Goal: Book appointment/travel/reservation

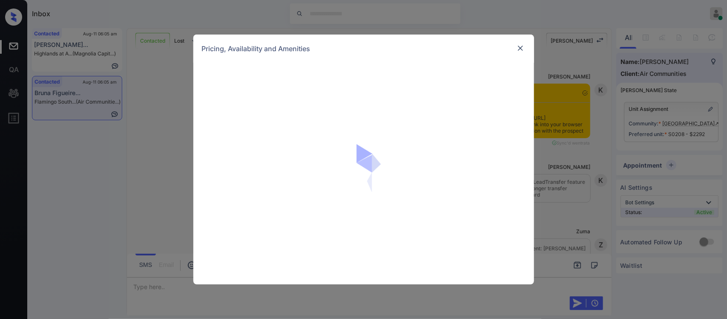
scroll to position [3533, 0]
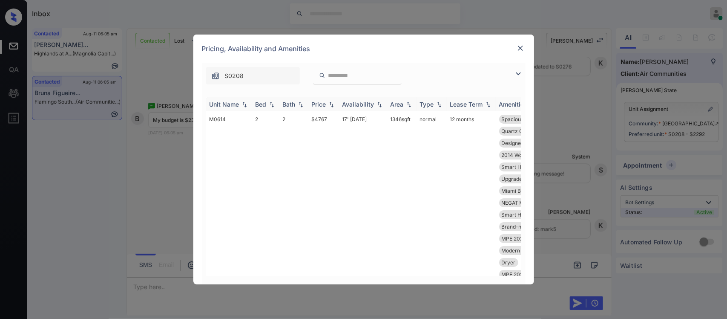
click at [331, 101] on img at bounding box center [331, 104] width 9 height 6
click at [331, 106] on img at bounding box center [331, 104] width 9 height 6
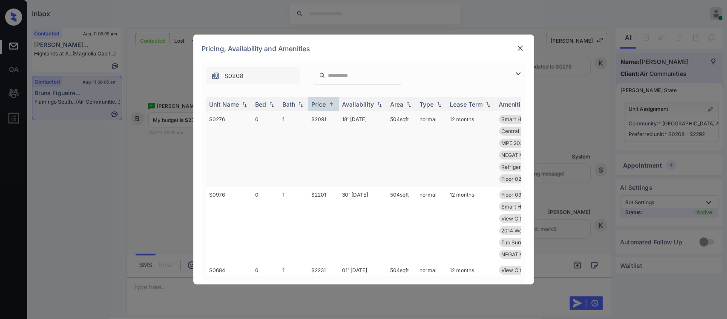
click at [328, 128] on td "$2091" at bounding box center [323, 148] width 31 height 75
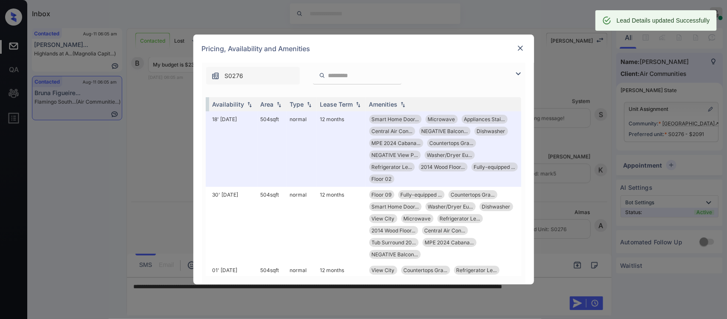
scroll to position [3589, 0]
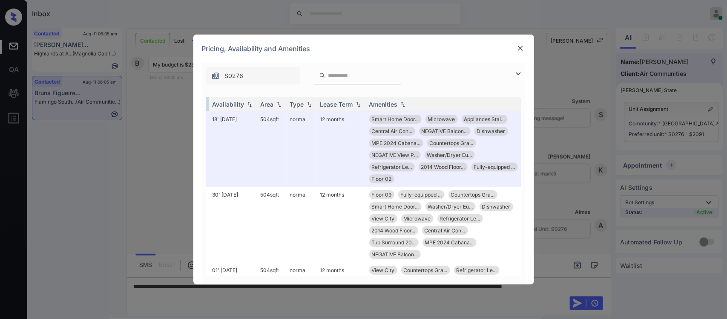
click at [522, 50] on img at bounding box center [520, 48] width 9 height 9
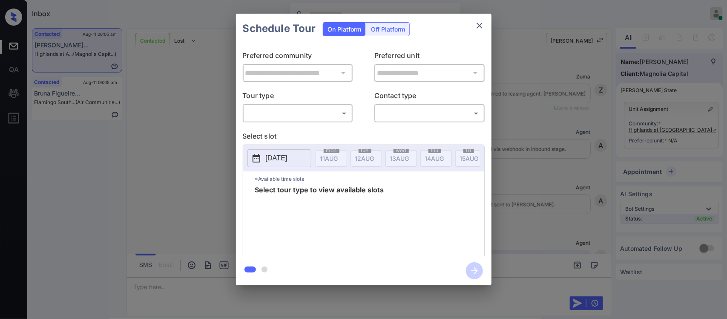
scroll to position [1275, 0]
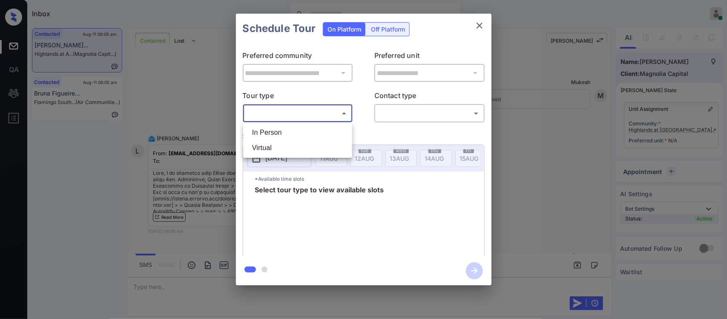
click at [284, 111] on body "Inbox Almas Zainab Online Set yourself offline Set yourself on break Profile Sw…" at bounding box center [363, 159] width 727 height 319
click at [285, 129] on li "In Person" at bounding box center [297, 132] width 105 height 15
type input "********"
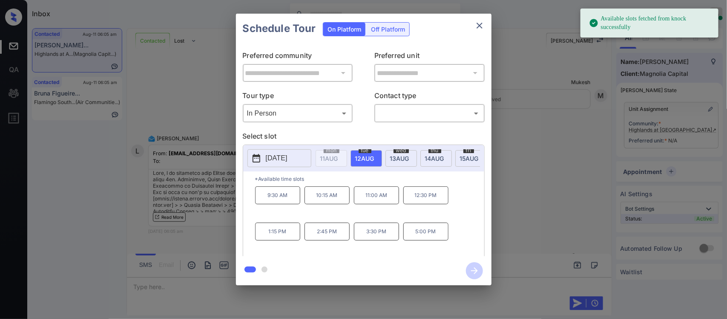
click at [338, 160] on span "15 AUG" at bounding box center [329, 158] width 18 height 7
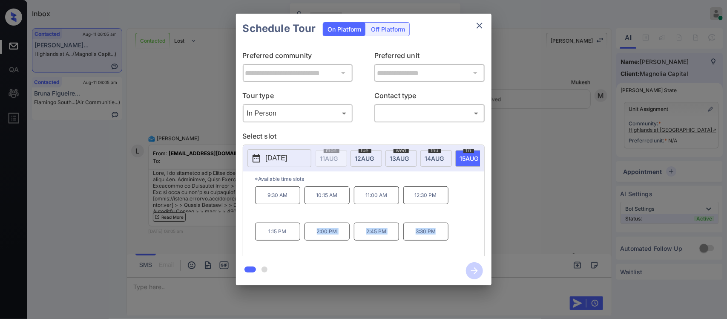
drag, startPoint x: 305, startPoint y: 239, endPoint x: 437, endPoint y: 242, distance: 131.7
click at [437, 242] on div "9:30 AM 10:15 AM 11:00 AM 12:30 PM 1:15 PM 2:00 PM 2:45 PM 3:30 PM" at bounding box center [369, 220] width 229 height 68
copy div "2:00 PM 2:45 PM 3:30 PM"
click at [511, 250] on div "**********" at bounding box center [363, 149] width 727 height 299
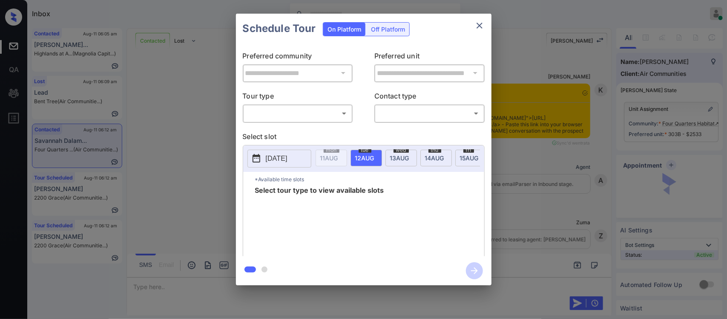
scroll to position [1093, 0]
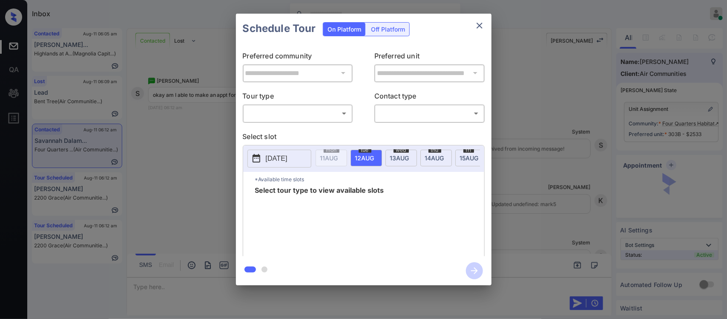
click at [311, 120] on body "Inbox Almas Zainab Online Set yourself offline Set yourself on break Profile Sw…" at bounding box center [363, 159] width 727 height 319
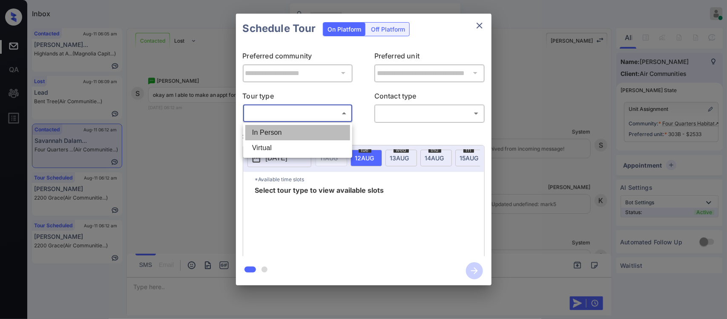
click at [310, 137] on li "In Person" at bounding box center [297, 132] width 105 height 15
type input "********"
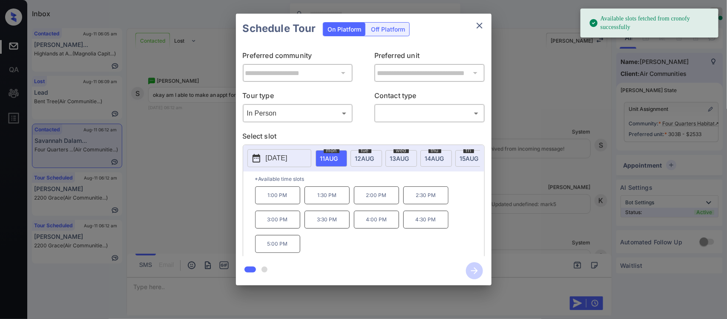
click at [338, 159] on span "13 AUG" at bounding box center [329, 158] width 18 height 7
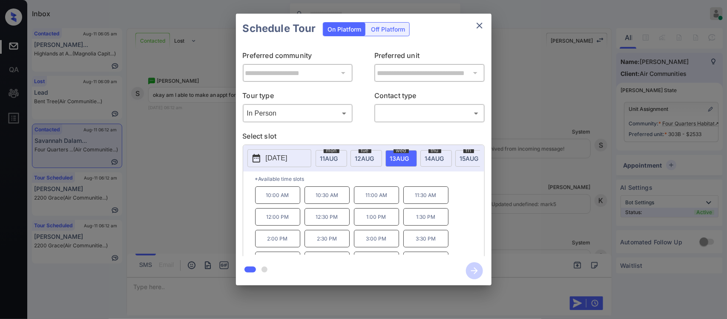
scroll to position [37, 0]
click at [570, 236] on div "**********" at bounding box center [363, 149] width 727 height 299
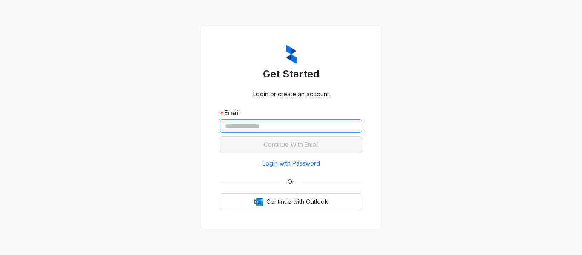
click at [288, 129] on input "text" at bounding box center [291, 126] width 142 height 14
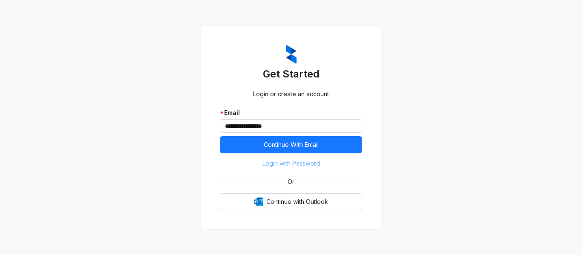
click at [283, 166] on span "Login with Password" at bounding box center [291, 163] width 58 height 9
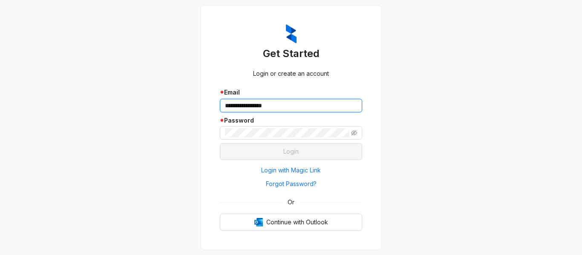
drag, startPoint x: 297, startPoint y: 112, endPoint x: 204, endPoint y: 108, distance: 92.9
click at [204, 108] on div "**********" at bounding box center [291, 127] width 181 height 245
paste input "*****"
click at [224, 105] on input "**********" at bounding box center [291, 106] width 142 height 14
type input "**********"
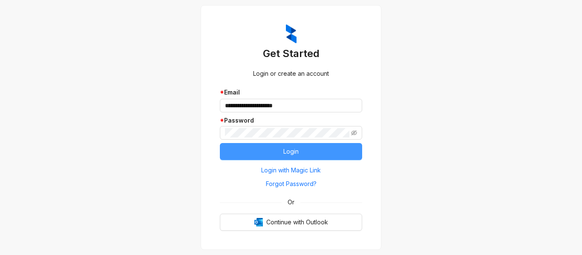
click at [287, 158] on button "Login" at bounding box center [291, 151] width 142 height 17
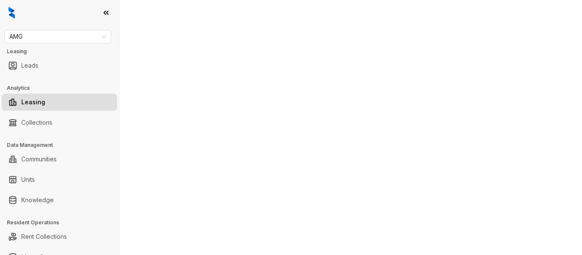
select select "******"
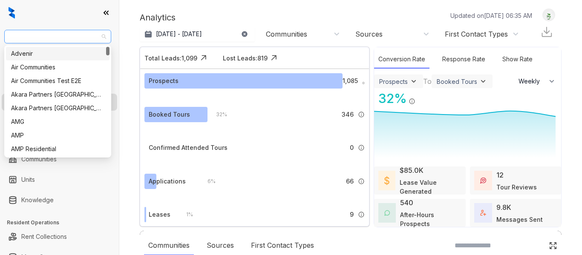
click at [55, 39] on span "AMG" at bounding box center [57, 36] width 97 height 13
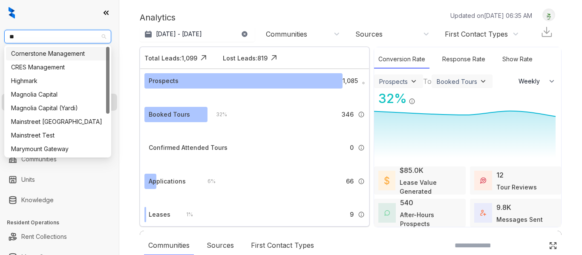
type input "***"
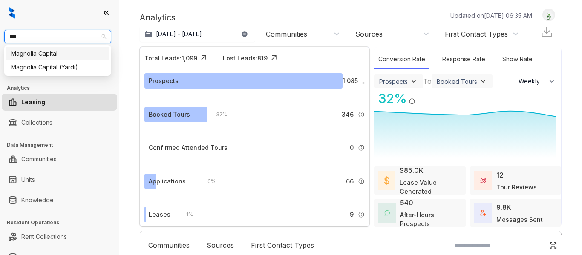
click at [56, 54] on div "Magnolia Capital" at bounding box center [57, 53] width 93 height 9
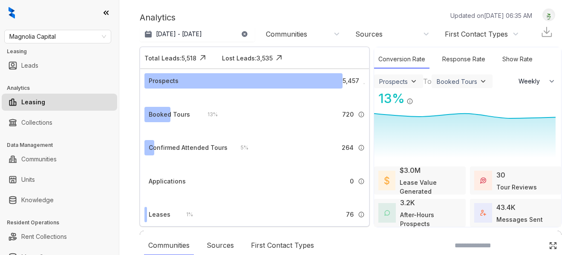
select select "******"
click at [54, 199] on link "Knowledge" at bounding box center [37, 200] width 32 height 17
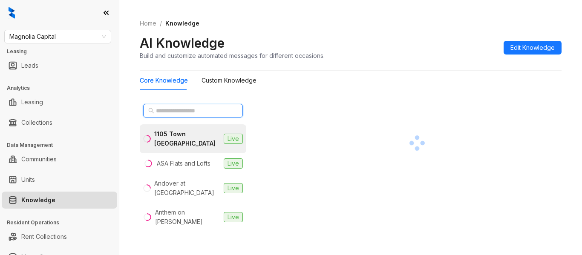
click at [209, 110] on input "text" at bounding box center [193, 110] width 75 height 9
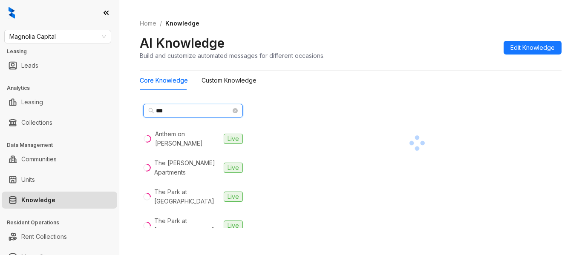
type input "***"
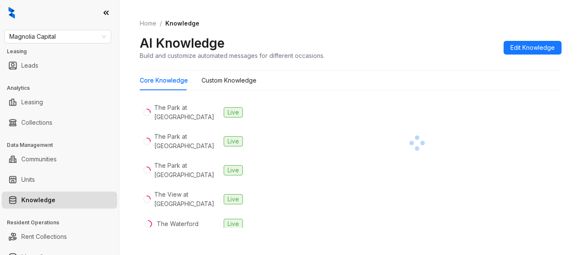
scroll to position [86, 0]
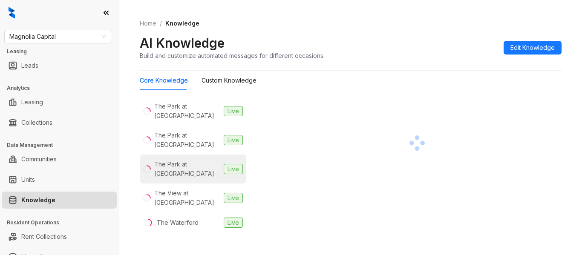
click at [203, 160] on div "The Park at [GEOGRAPHIC_DATA]" at bounding box center [187, 169] width 66 height 19
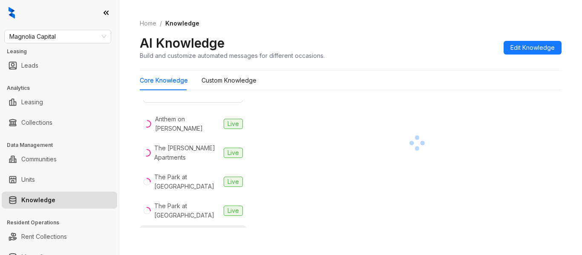
scroll to position [16, 0]
click at [353, 120] on div at bounding box center [417, 143] width 289 height 85
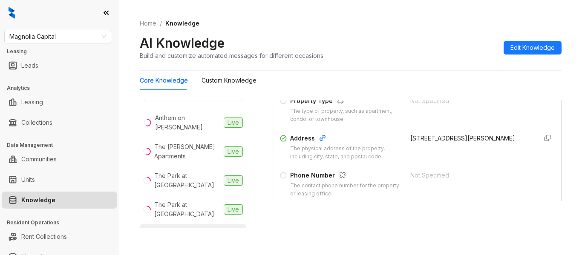
scroll to position [107, 0]
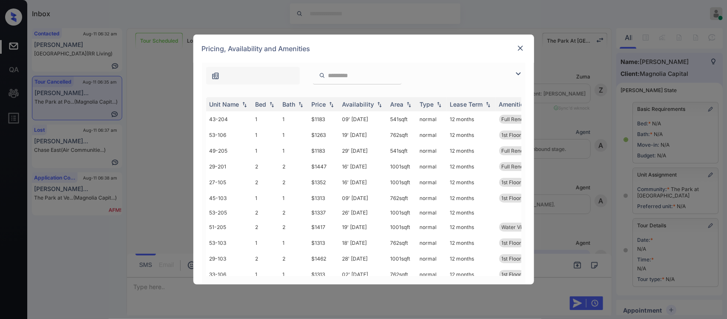
scroll to position [112, 0]
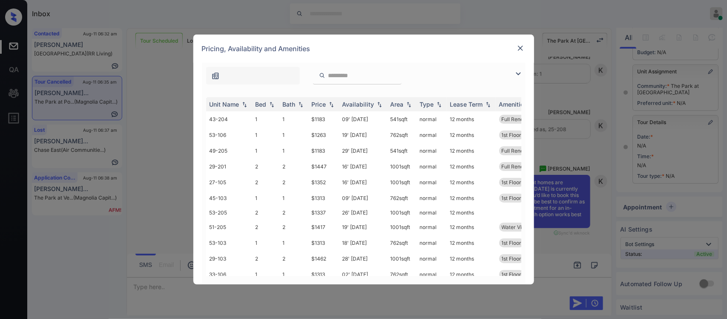
click at [327, 101] on img at bounding box center [331, 104] width 9 height 6
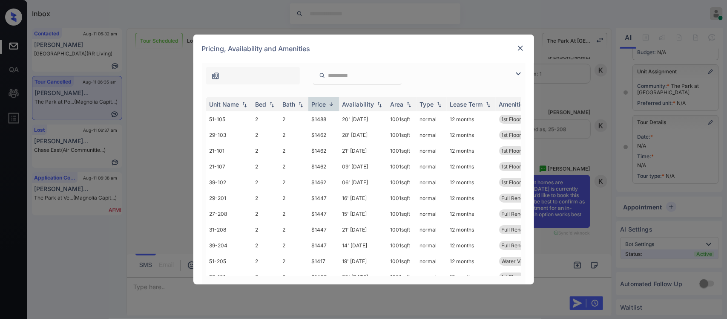
click at [327, 101] on img at bounding box center [331, 104] width 9 height 6
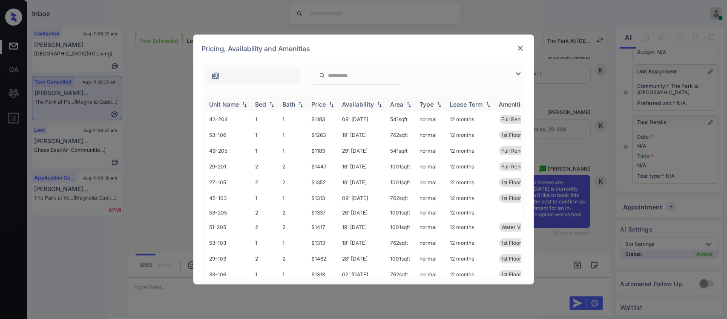
click at [331, 104] on img at bounding box center [331, 104] width 9 height 6
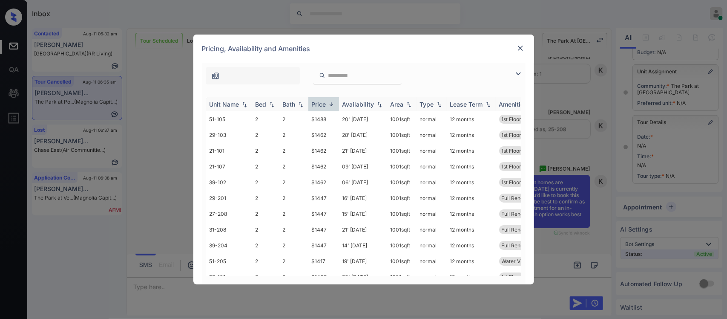
click at [331, 104] on img at bounding box center [331, 104] width 9 height 6
click at [331, 121] on td "$1098" at bounding box center [323, 119] width 31 height 16
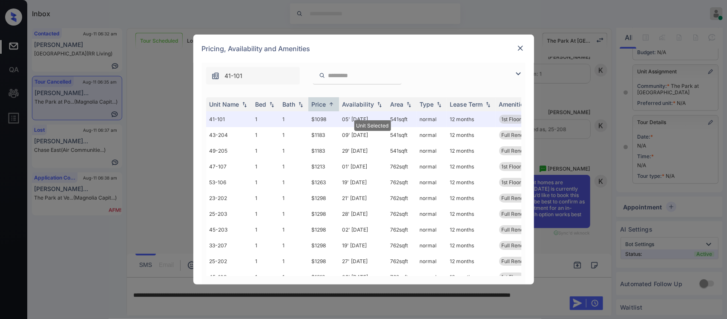
click at [523, 51] on img at bounding box center [520, 48] width 9 height 9
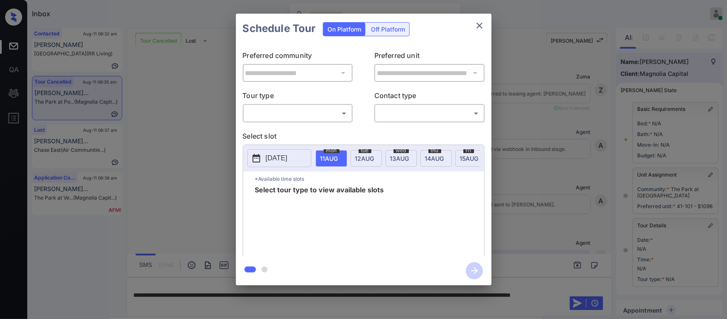
scroll to position [112, 0]
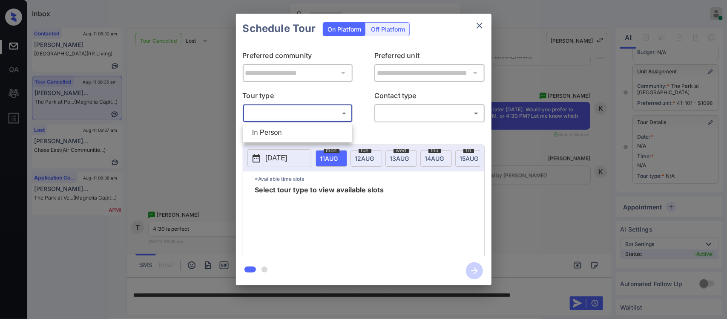
click at [342, 118] on body "Inbox Almas Zainab Online Set yourself offline Set yourself on break Profile Sw…" at bounding box center [363, 159] width 727 height 319
click at [337, 135] on li "In Person" at bounding box center [297, 132] width 105 height 15
type input "********"
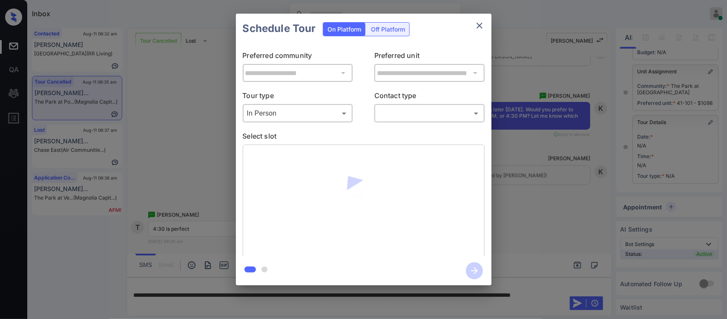
drag, startPoint x: 446, startPoint y: 104, endPoint x: 444, endPoint y: 115, distance: 11.7
click at [444, 115] on div "​ ​" at bounding box center [429, 113] width 110 height 18
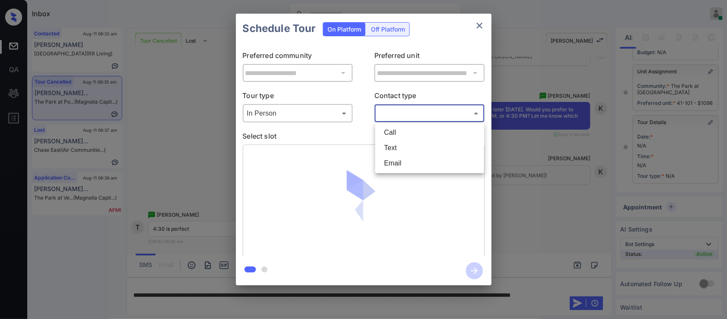
click at [444, 115] on body "Inbox Almas Zainab Online Set yourself offline Set yourself on break Profile Sw…" at bounding box center [363, 159] width 727 height 319
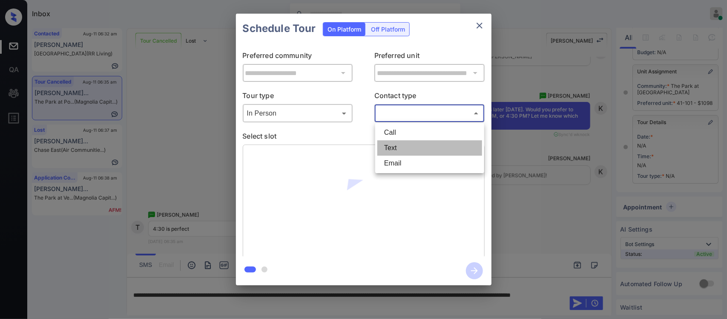
click at [425, 141] on li "Text" at bounding box center [429, 147] width 105 height 15
type input "****"
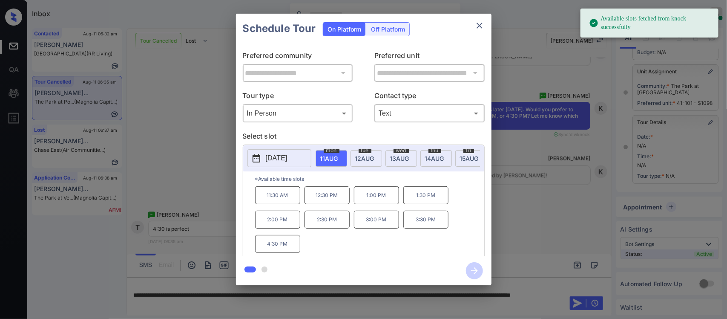
click at [294, 246] on p "4:30 PM" at bounding box center [277, 244] width 45 height 18
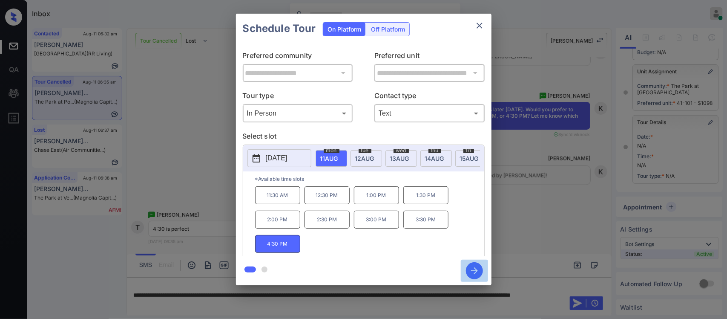
click at [473, 265] on icon "button" at bounding box center [474, 270] width 17 height 17
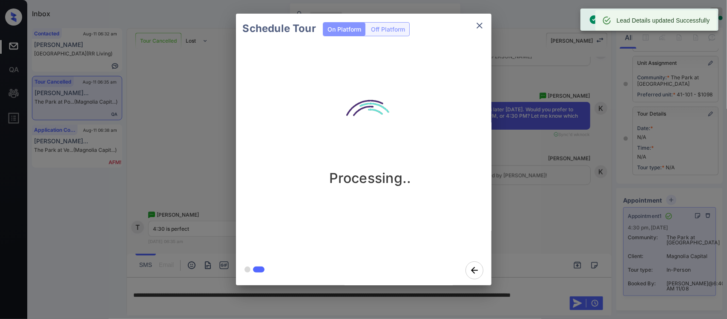
click at [556, 248] on div "Schedule Tour On Platform Off Platform Processing.." at bounding box center [363, 149] width 727 height 299
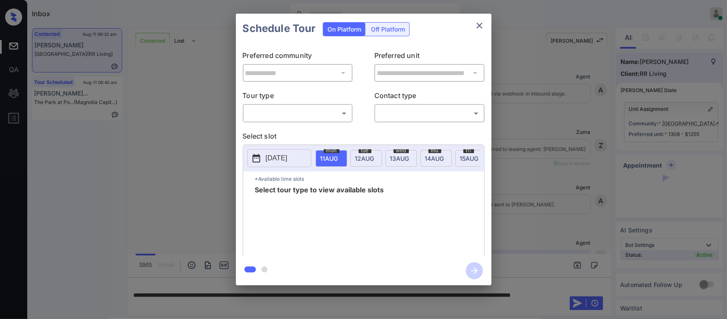
scroll to position [1782, 0]
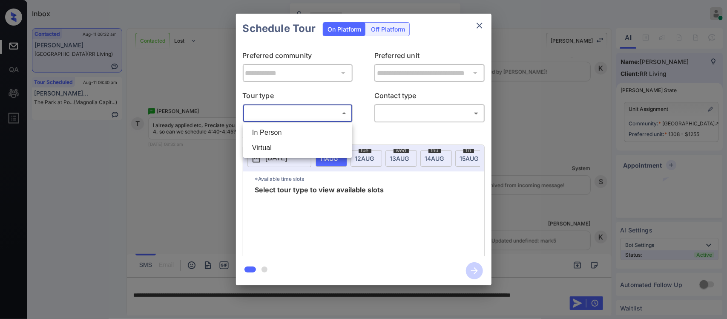
click at [331, 107] on body "Inbox [PERSON_NAME] Online Set yourself offline Set yourself on break Profile S…" at bounding box center [363, 159] width 727 height 319
click at [324, 128] on li "In Person" at bounding box center [297, 132] width 105 height 15
type input "********"
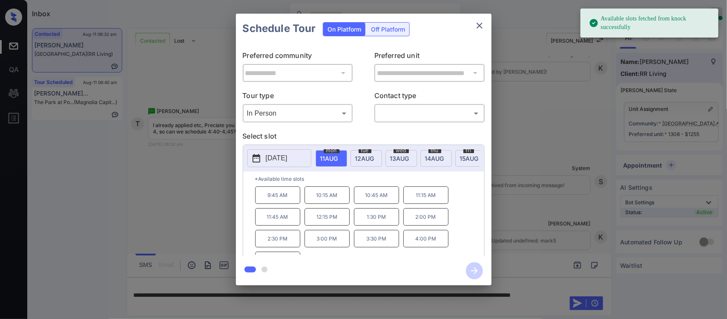
click at [338, 158] on span "[DATE]" at bounding box center [329, 158] width 18 height 7
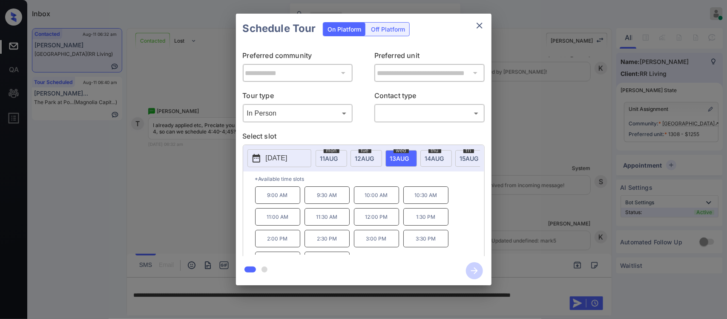
scroll to position [15, 0]
click at [271, 251] on p "4:00 PM" at bounding box center [277, 245] width 45 height 17
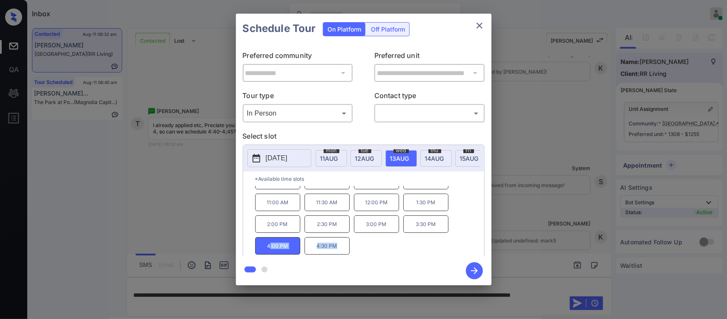
drag, startPoint x: 271, startPoint y: 251, endPoint x: 352, endPoint y: 250, distance: 81.8
click at [352, 250] on div "9:00 AM 9:30 AM 10:00 AM 10:30 AM 11:00 AM 11:30 AM 12:00 PM 1:30 PM 2:00 PM 2:…" at bounding box center [369, 220] width 229 height 68
copy div ":00 PM 4:30 PM"
click at [561, 216] on div "**********" at bounding box center [363, 149] width 727 height 299
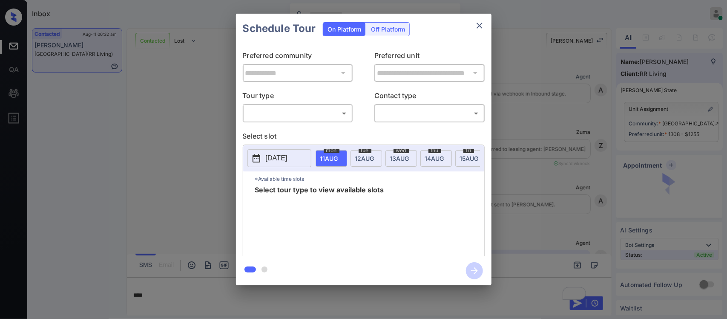
scroll to position [1782, 0]
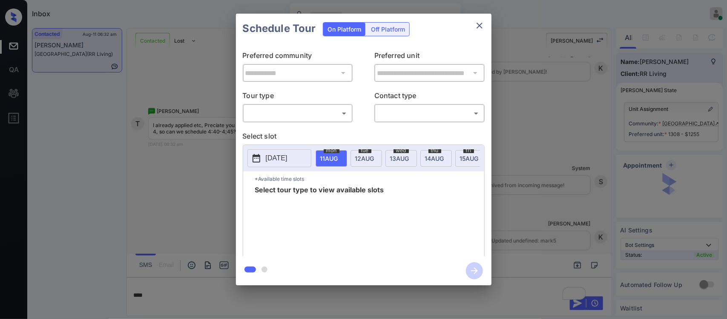
click at [275, 112] on body "Inbox [PERSON_NAME] Online Set yourself offline Set yourself on break Profile S…" at bounding box center [363, 159] width 727 height 319
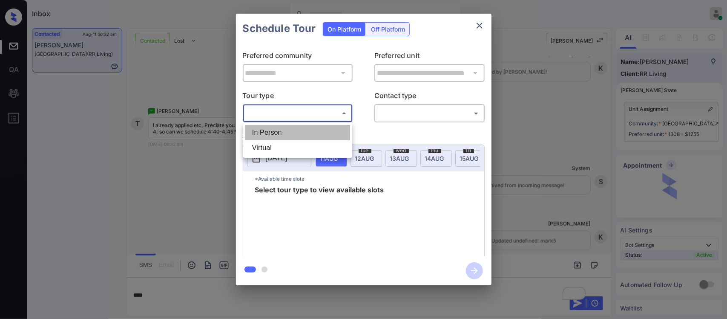
click at [275, 126] on li "In Person" at bounding box center [297, 132] width 105 height 15
type input "********"
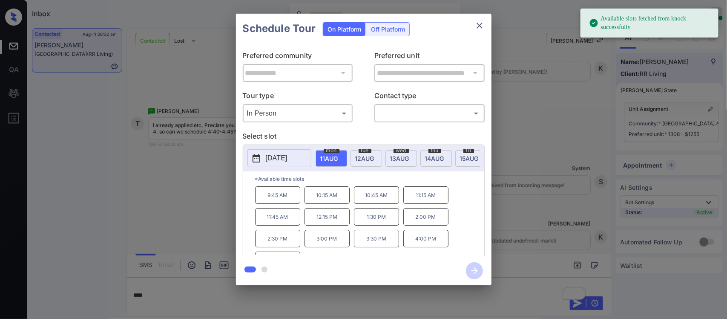
click at [401, 162] on div "wed 13 AUG" at bounding box center [402, 158] width 32 height 17
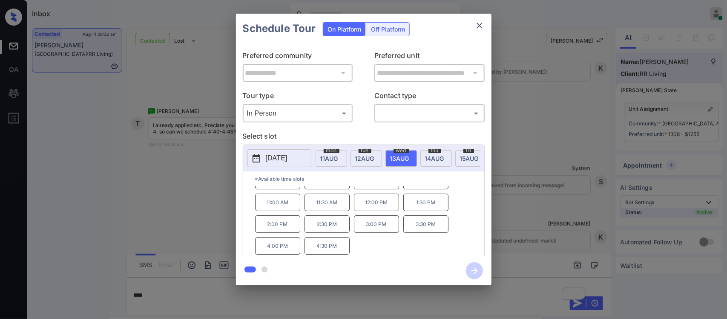
click at [338, 158] on span "14 AUG" at bounding box center [329, 158] width 18 height 7
click at [338, 156] on span "15 AUG" at bounding box center [329, 158] width 18 height 7
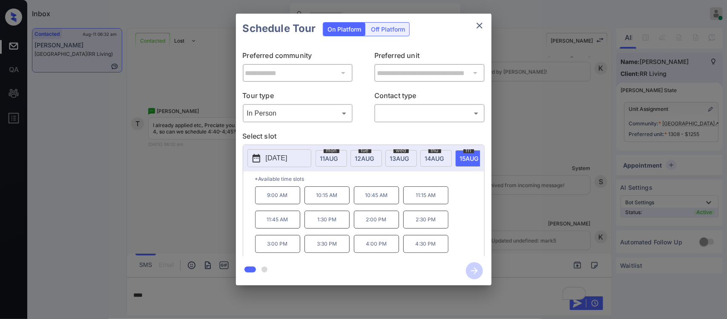
click at [375, 161] on div "tue 12 AUG" at bounding box center [367, 158] width 32 height 17
click at [202, 160] on span "15 AUG" at bounding box center [193, 158] width 18 height 7
click at [449, 158] on div "mon 18 AUG" at bounding box center [440, 158] width 32 height 17
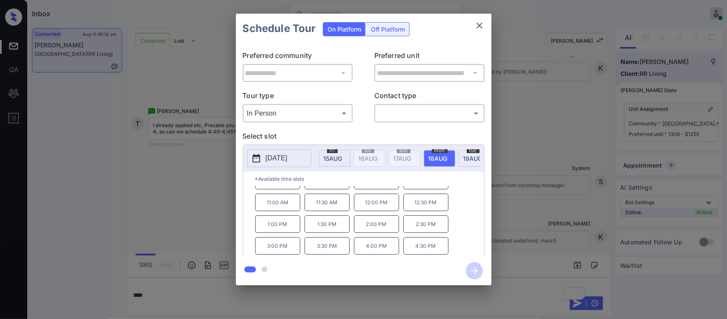
scroll to position [0, 0]
click at [332, 156] on span "11 AUG" at bounding box center [329, 158] width 18 height 7
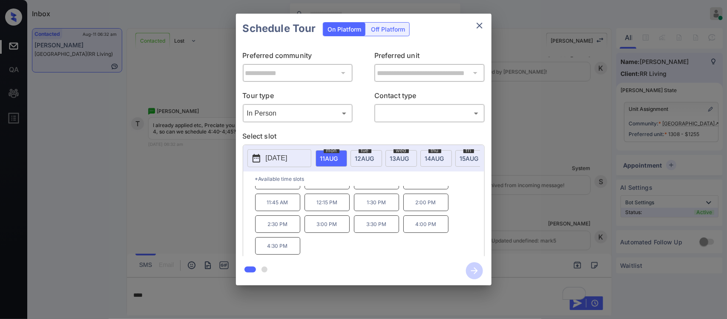
click at [338, 160] on span "12 AUG" at bounding box center [329, 158] width 18 height 7
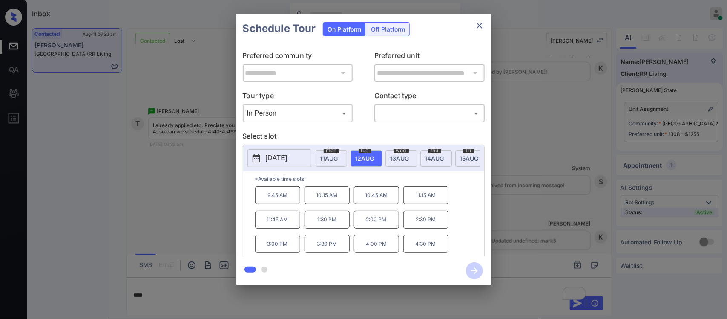
click at [338, 158] on span "13 AUG" at bounding box center [329, 158] width 18 height 7
click at [422, 156] on div "thu 14 AUG" at bounding box center [436, 158] width 32 height 17
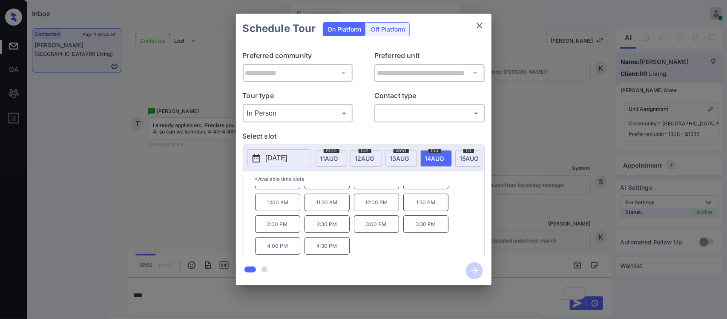
click at [460, 158] on div "fri 15 AUG" at bounding box center [471, 158] width 32 height 17
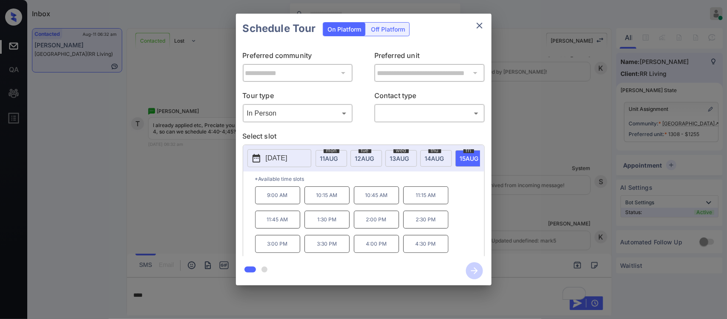
scroll to position [0, 136]
click at [434, 162] on div "mon 18 AUG" at bounding box center [440, 158] width 32 height 17
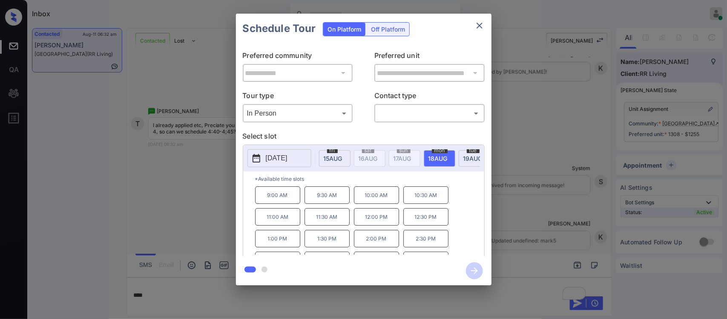
scroll to position [15, 0]
click at [467, 162] on div "tue 19 AUG" at bounding box center [475, 158] width 32 height 17
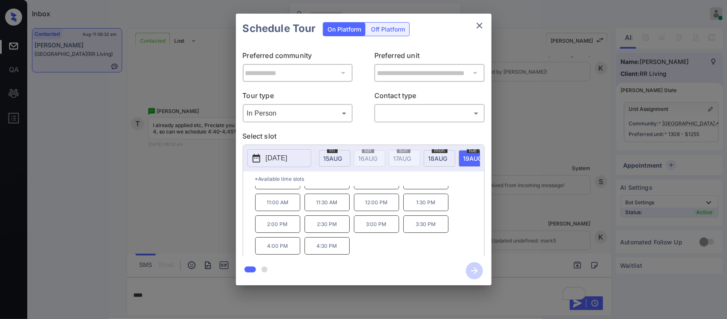
scroll to position [0, 273]
click at [376, 162] on div "wed 20 AUG" at bounding box center [373, 158] width 32 height 17
click at [431, 151] on div "fri 22 AUG" at bounding box center [443, 158] width 32 height 17
click at [419, 160] on div "thu 21 AUG" at bounding box center [408, 158] width 32 height 17
click at [544, 216] on div "**********" at bounding box center [363, 149] width 727 height 299
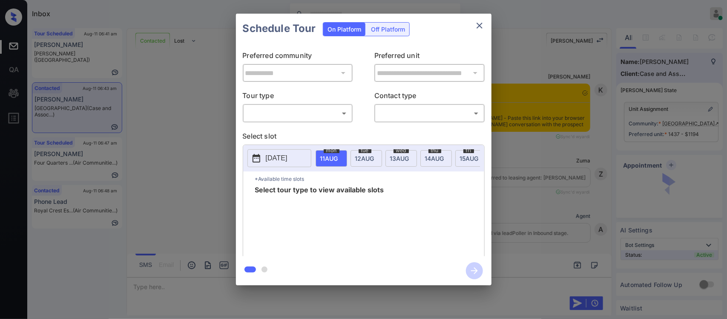
scroll to position [1148, 0]
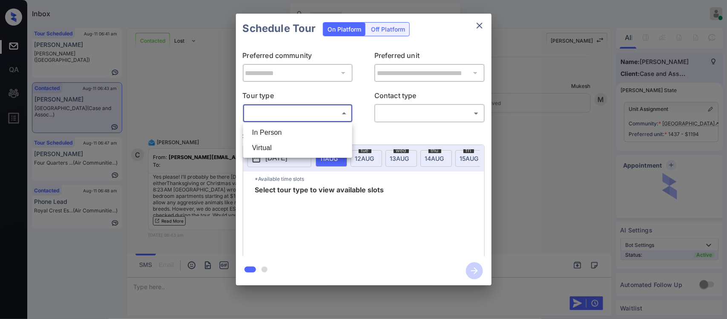
click at [331, 111] on body "Inbox [PERSON_NAME] Online Set yourself offline Set yourself on break Profile S…" at bounding box center [363, 159] width 727 height 319
click at [328, 124] on ul "In Person Virtual" at bounding box center [297, 140] width 109 height 35
click at [328, 130] on li "In Person" at bounding box center [297, 132] width 105 height 15
type input "********"
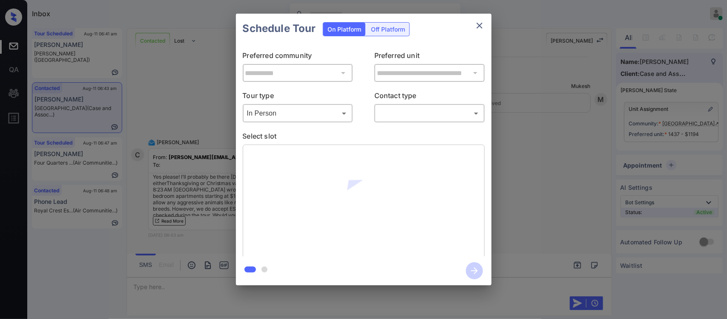
click at [268, 156] on div at bounding box center [364, 201] width 242 height 114
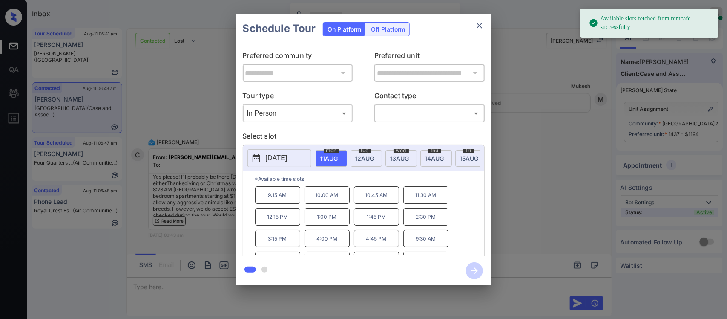
click at [268, 156] on p "[DATE]" at bounding box center [277, 158] width 22 height 10
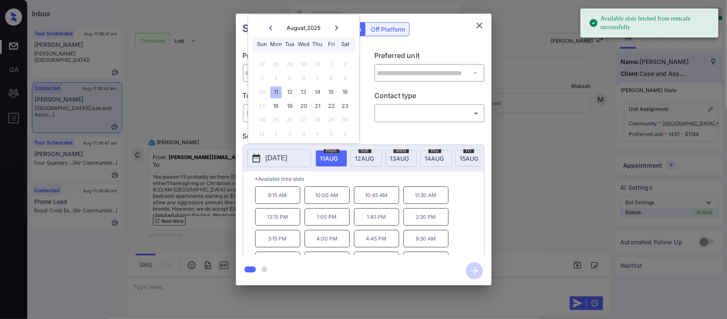
click at [337, 26] on icon at bounding box center [336, 28] width 3 height 5
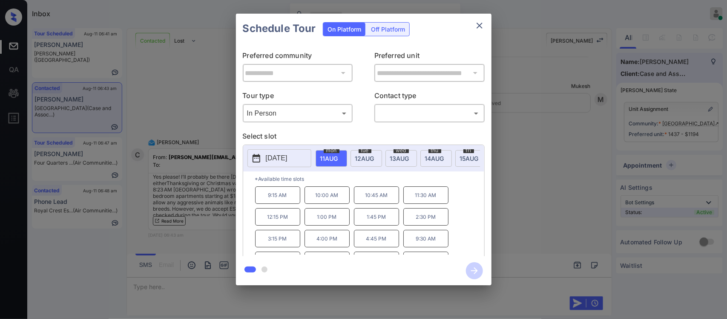
click at [583, 167] on div "**********" at bounding box center [363, 149] width 727 height 299
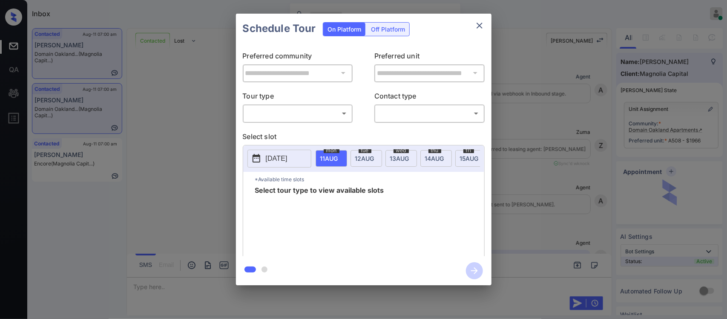
scroll to position [548, 0]
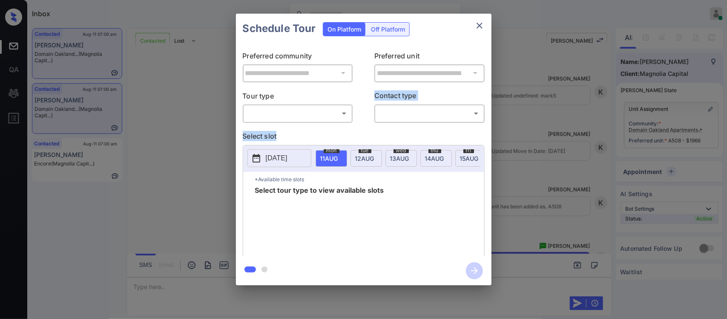
drag, startPoint x: 333, startPoint y: 124, endPoint x: 339, endPoint y: 120, distance: 7.1
click at [339, 120] on div "**********" at bounding box center [364, 149] width 256 height 213
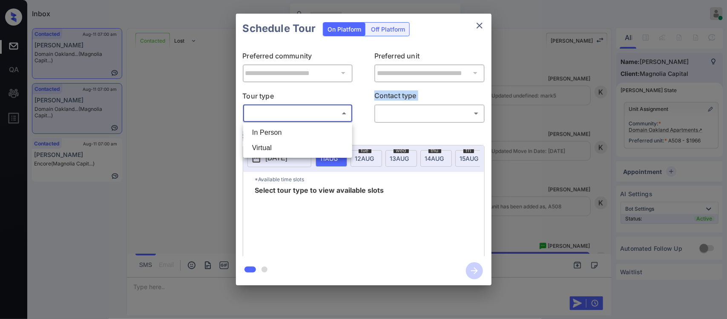
click at [339, 120] on body "Inbox [PERSON_NAME] Online Set yourself offline Set yourself on break Profile S…" at bounding box center [363, 159] width 727 height 319
click at [335, 130] on li "In Person" at bounding box center [297, 132] width 105 height 15
type input "********"
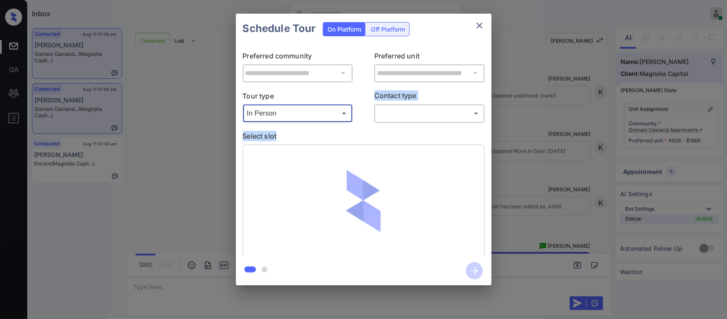
click at [422, 118] on body "Inbox [PERSON_NAME] Online Set yourself offline Set yourself on break Profile S…" at bounding box center [363, 159] width 727 height 319
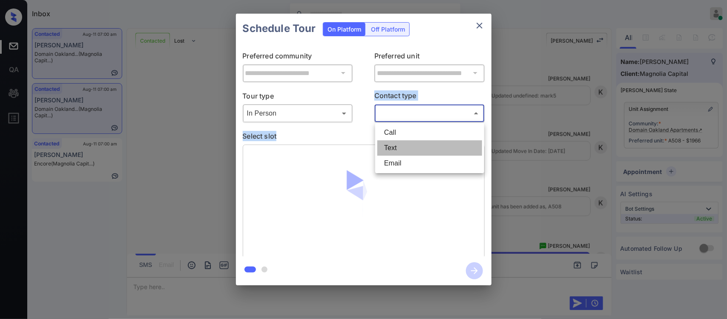
click at [407, 153] on li "Text" at bounding box center [429, 147] width 105 height 15
type input "****"
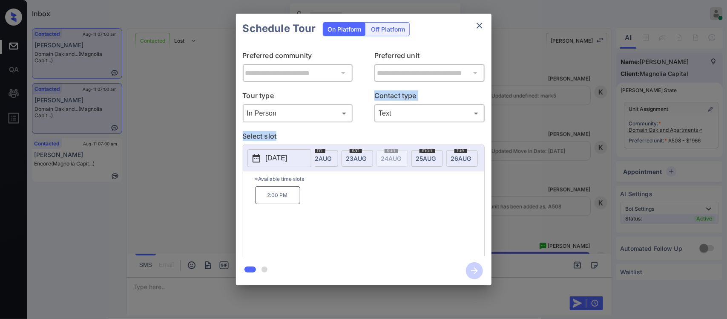
scroll to position [0, 409]
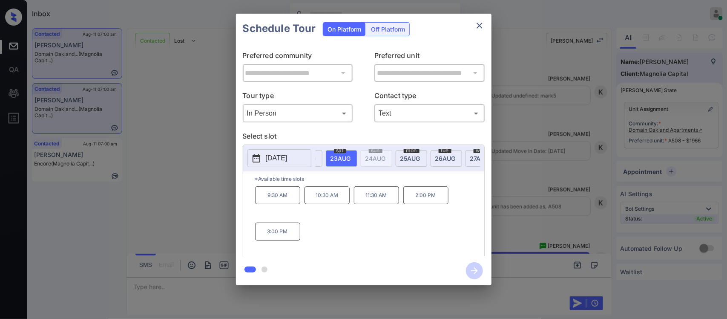
click at [288, 240] on p "3:00 PM" at bounding box center [277, 231] width 45 height 18
click at [472, 268] on icon "button" at bounding box center [474, 270] width 17 height 17
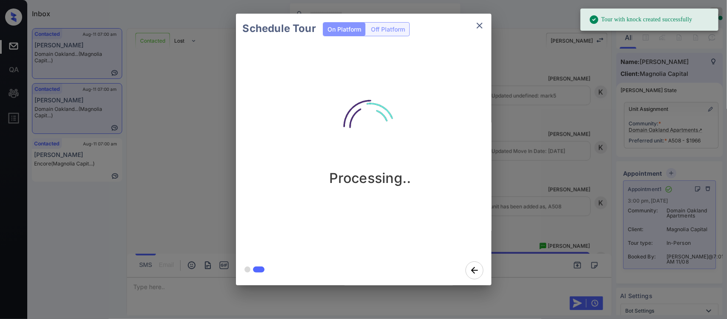
click at [550, 207] on div "Schedule Tour On Platform Off Platform Processing.." at bounding box center [363, 149] width 727 height 299
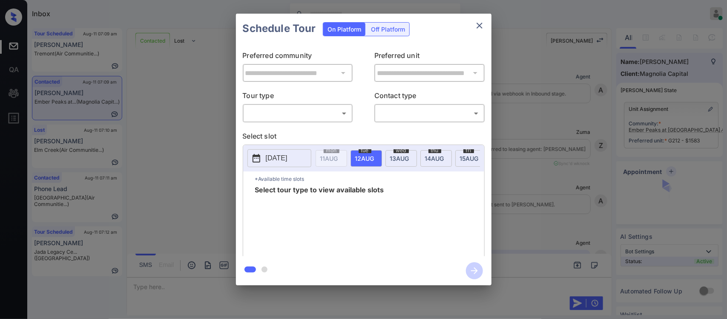
scroll to position [822, 0]
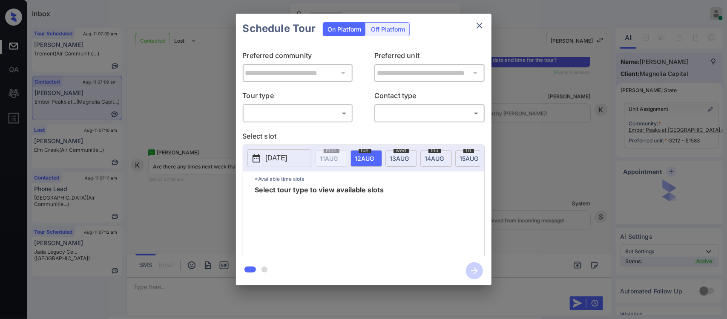
click at [318, 115] on body "Inbox [PERSON_NAME] Online Set yourself offline Set yourself on break Profile S…" at bounding box center [363, 159] width 727 height 319
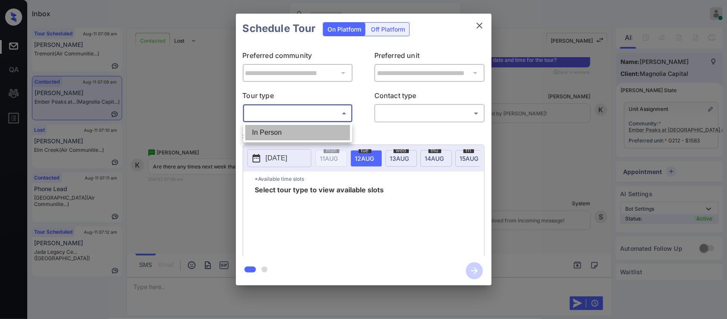
click at [310, 131] on li "In Person" at bounding box center [297, 132] width 105 height 15
type input "********"
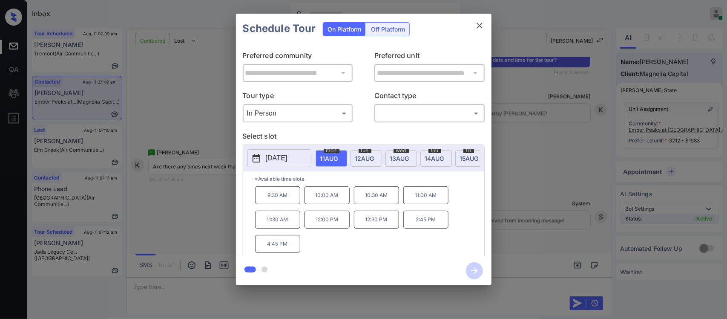
click at [408, 171] on div "[DATE] 11 AUG [DATE] [DATE] [DATE] [DATE] [DATE] [DATE] [DATE] [DATE] [DATE] [D…" at bounding box center [363, 158] width 241 height 26
click at [420, 171] on div "[DATE] 11 AUG [DATE] [DATE] [DATE] [DATE] [DATE] [DATE] [DATE] [DATE] [DATE] [D…" at bounding box center [363, 158] width 241 height 26
click at [435, 162] on div "mon 18 AUG" at bounding box center [440, 158] width 32 height 17
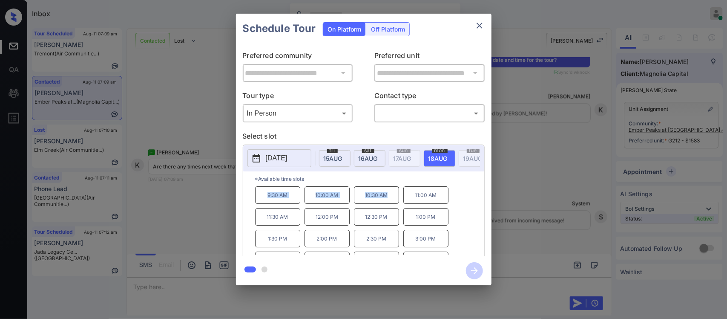
drag, startPoint x: 261, startPoint y: 201, endPoint x: 393, endPoint y: 209, distance: 131.9
click at [393, 209] on div "9:30 AM 10:00 AM 10:30 AM 11:00 AM 11:30 AM 12:00 PM 12:30 PM 1:00 PM 1:30 PM 2…" at bounding box center [369, 220] width 229 height 68
copy div "9:30 AM 10:00 AM 10:30 AM"
click at [527, 248] on div "**********" at bounding box center [363, 149] width 727 height 299
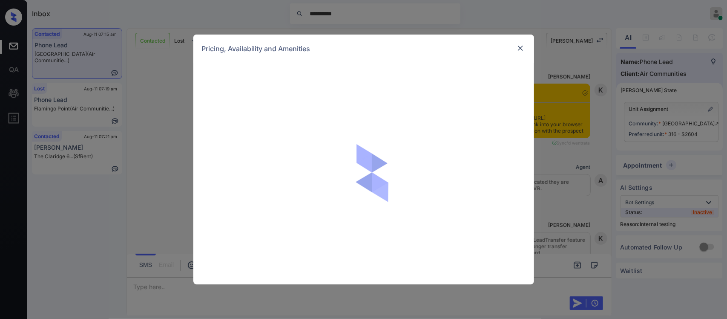
scroll to position [993, 0]
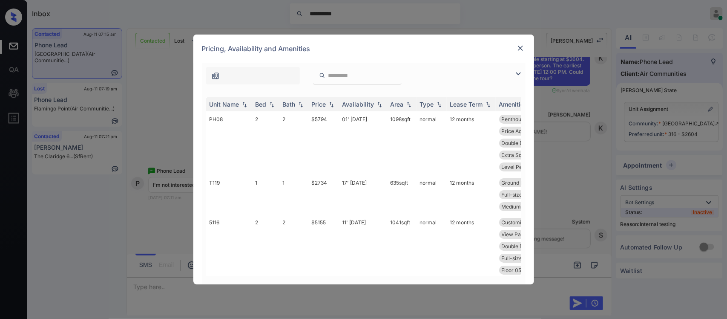
click at [325, 101] on div "Price" at bounding box center [319, 104] width 14 height 7
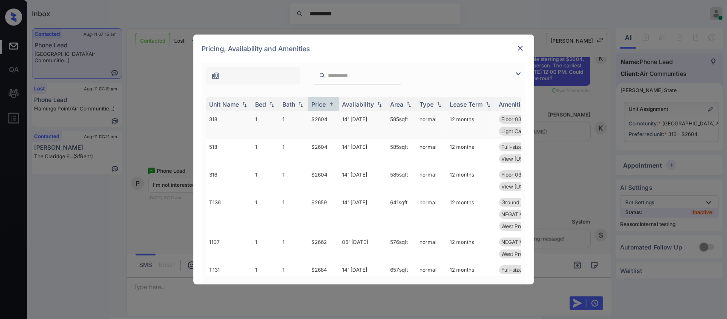
click at [343, 128] on td "14' Jun 23" at bounding box center [363, 125] width 48 height 28
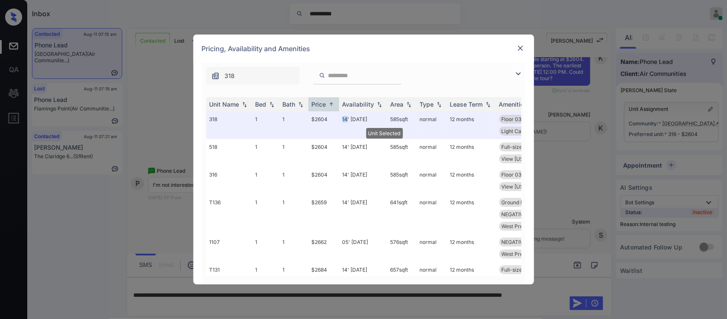
click at [520, 45] on img at bounding box center [520, 48] width 9 height 9
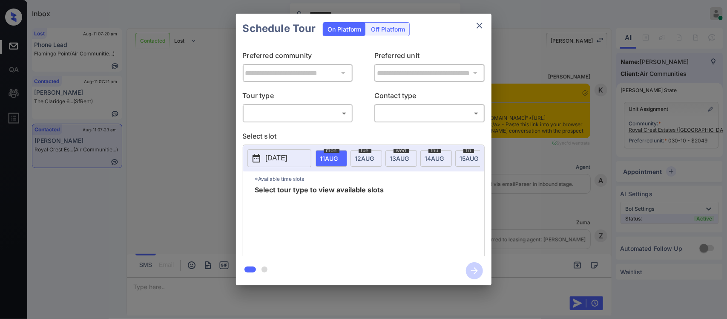
scroll to position [2903, 0]
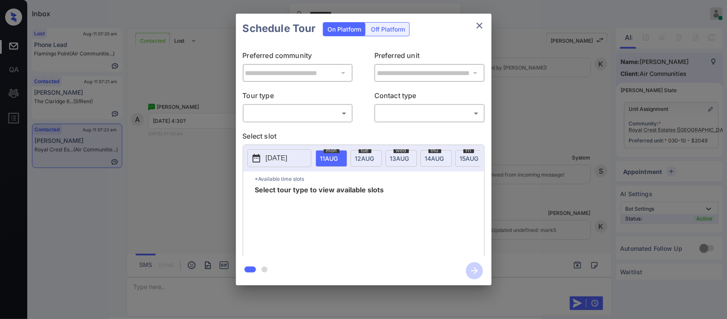
click at [319, 124] on div "**********" at bounding box center [364, 149] width 256 height 213
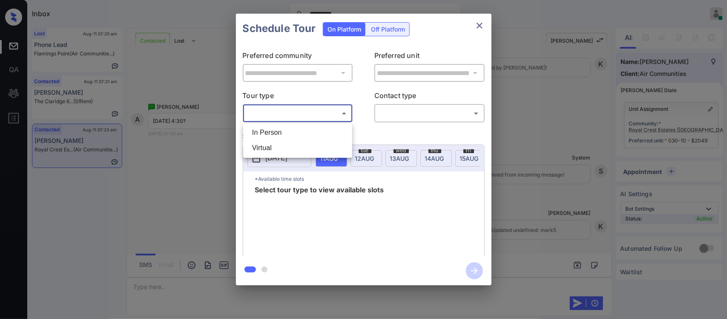
drag, startPoint x: 322, startPoint y: 115, endPoint x: 316, endPoint y: 133, distance: 18.9
click at [316, 133] on body "**********" at bounding box center [363, 159] width 727 height 319
click at [316, 133] on li "In Person" at bounding box center [297, 132] width 105 height 15
type input "********"
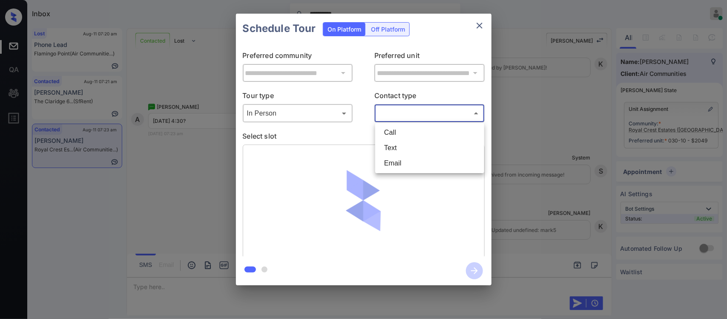
click at [397, 109] on body "**********" at bounding box center [363, 159] width 727 height 319
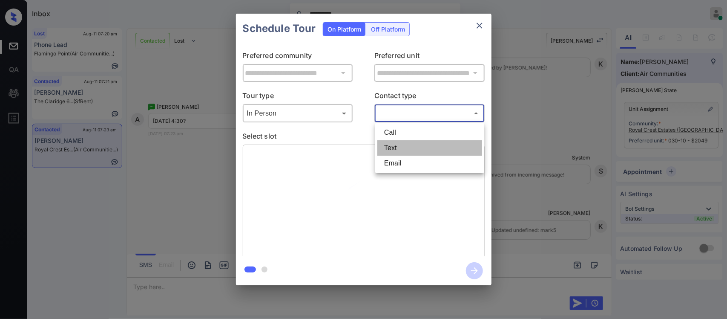
click at [403, 145] on li "Text" at bounding box center [429, 147] width 105 height 15
type input "****"
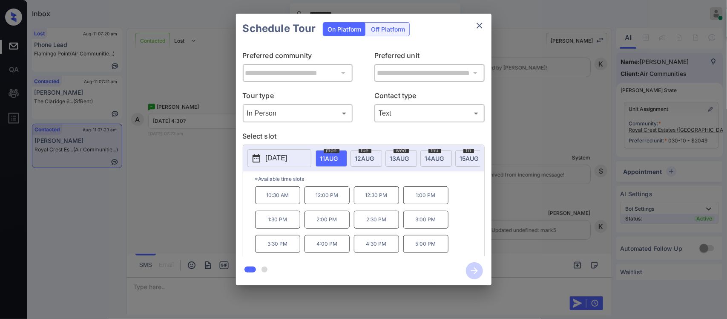
click at [380, 253] on p "4:30 PM" at bounding box center [376, 244] width 45 height 18
click at [338, 156] on span "12 AUG" at bounding box center [329, 158] width 18 height 7
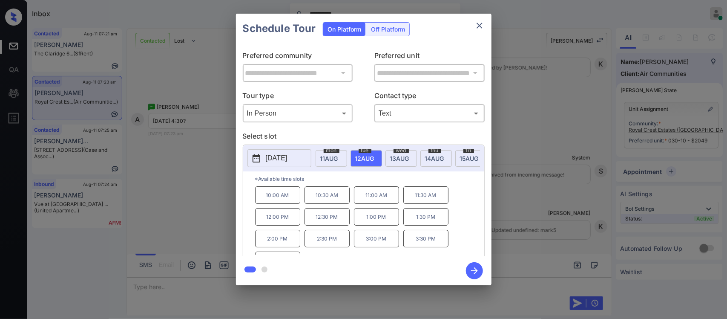
click at [331, 159] on span "11 AUG" at bounding box center [329, 158] width 18 height 7
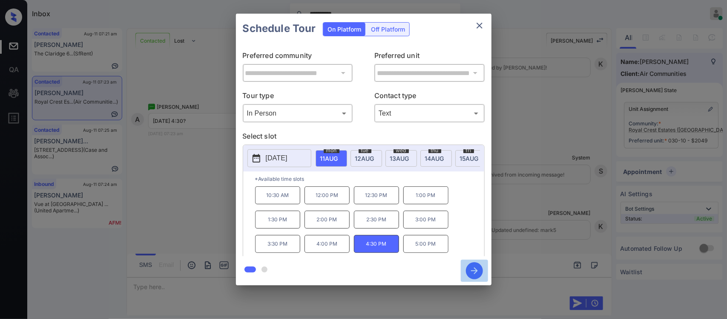
click at [467, 271] on icon "button" at bounding box center [474, 270] width 17 height 17
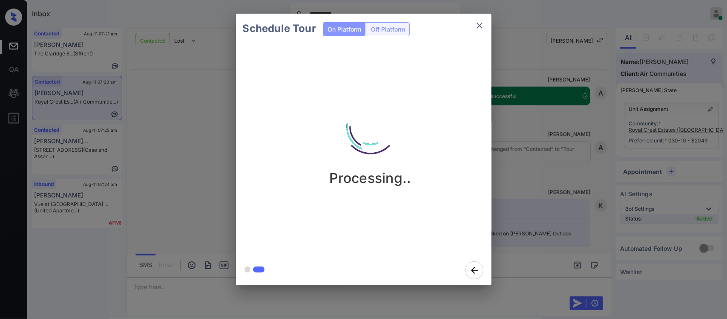
scroll to position [3098, 0]
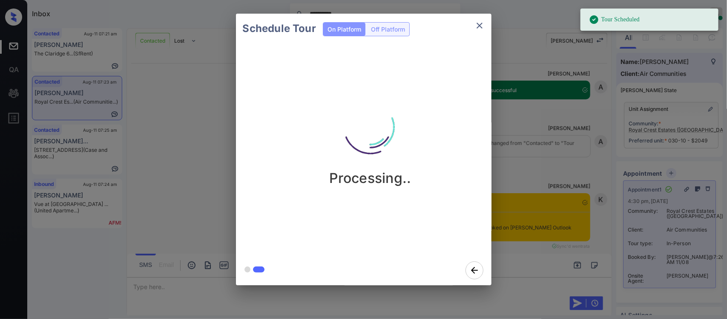
click at [570, 163] on div "Schedule Tour On Platform Off Platform Processing.." at bounding box center [363, 149] width 727 height 299
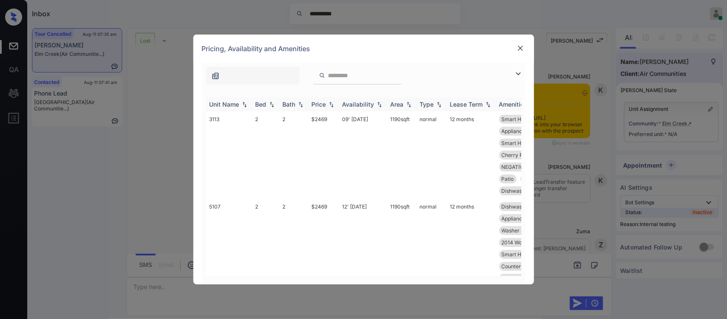
scroll to position [4797, 0]
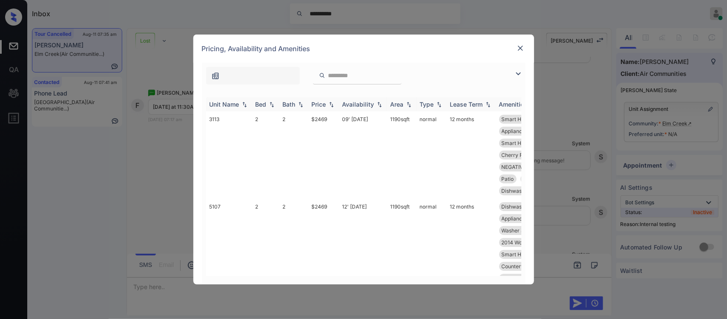
click at [322, 108] on div "Price" at bounding box center [319, 104] width 14 height 7
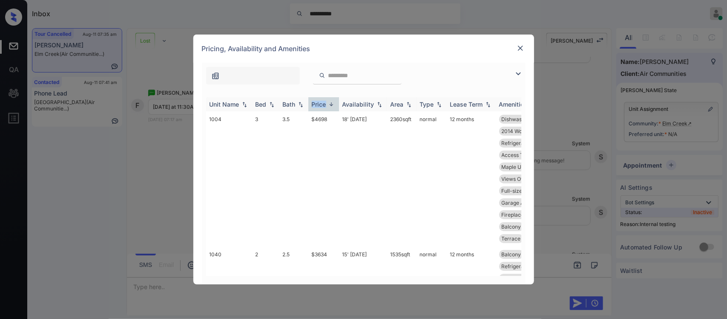
click at [322, 108] on div "Price" at bounding box center [319, 104] width 14 height 7
click at [333, 167] on td "$2375" at bounding box center [323, 148] width 31 height 75
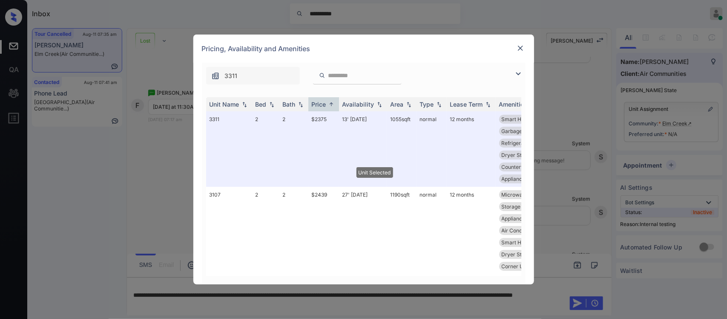
click at [518, 48] on img at bounding box center [520, 48] width 9 height 9
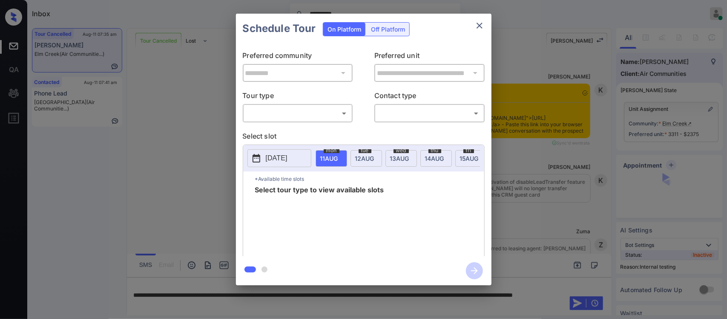
scroll to position [5694, 0]
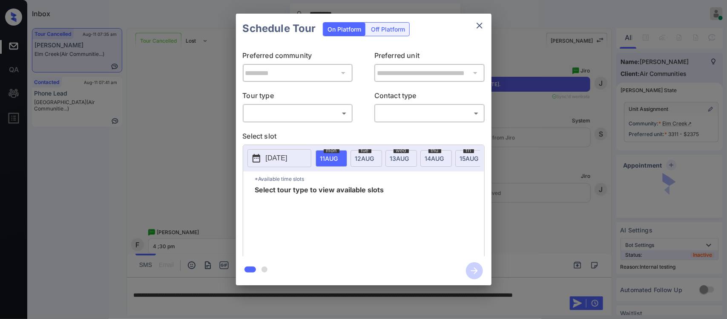
click at [318, 115] on body "**********" at bounding box center [363, 159] width 727 height 319
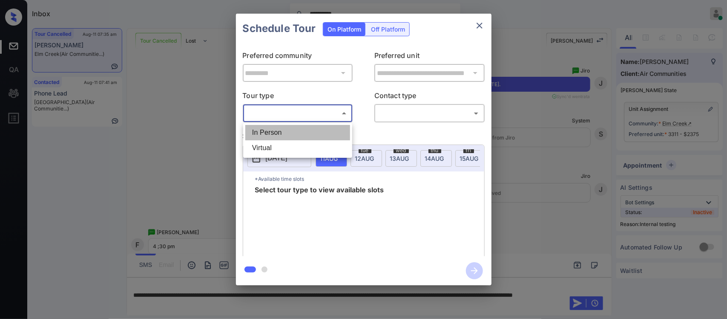
click at [318, 132] on li "In Person" at bounding box center [297, 132] width 105 height 15
type input "********"
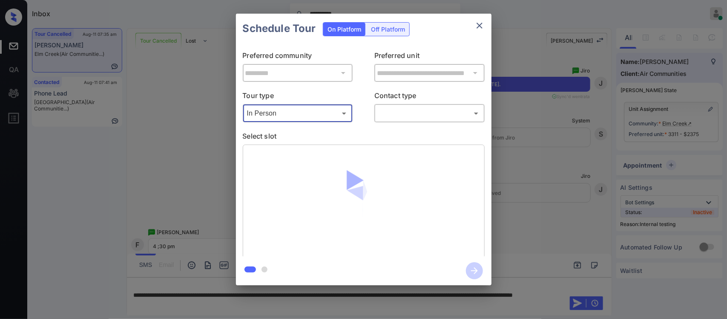
click at [401, 118] on body "**********" at bounding box center [363, 159] width 727 height 319
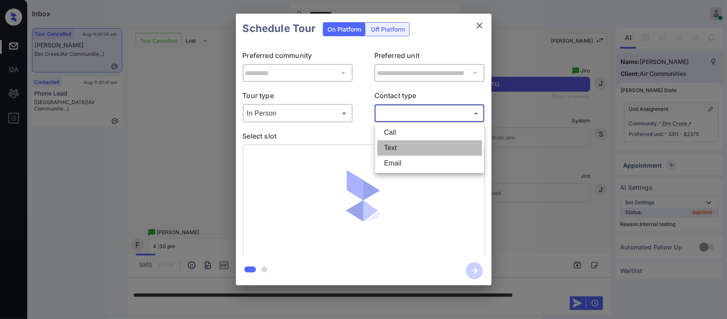
click at [401, 148] on li "Text" at bounding box center [429, 147] width 105 height 15
type input "****"
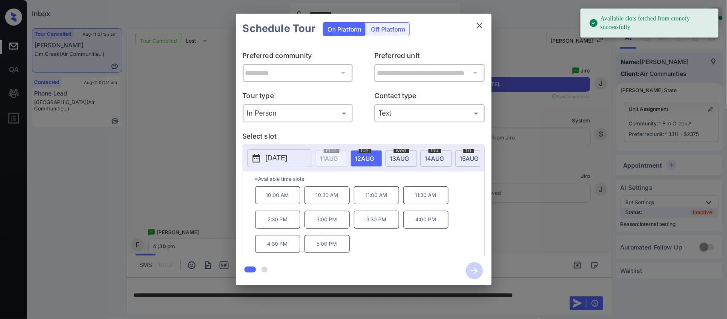
click at [283, 246] on p "4:30 PM" at bounding box center [277, 244] width 45 height 18
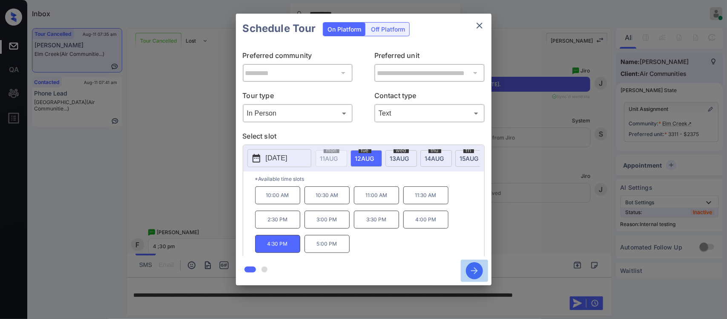
click at [469, 270] on icon "button" at bounding box center [474, 270] width 17 height 17
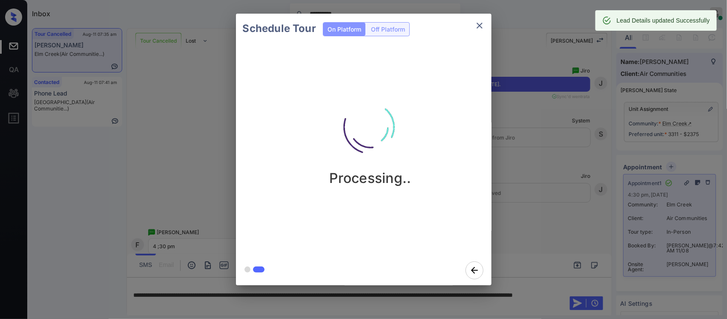
click at [515, 127] on div "Schedule Tour On Platform Off Platform Processing.." at bounding box center [363, 149] width 727 height 299
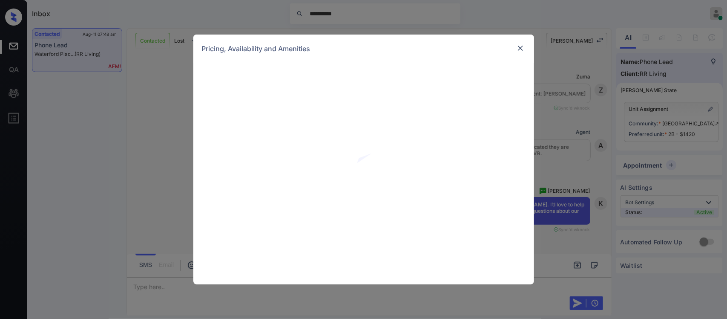
scroll to position [378, 0]
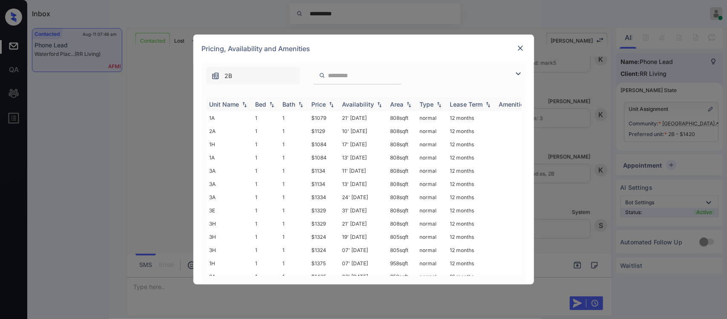
click at [331, 101] on img at bounding box center [331, 104] width 9 height 6
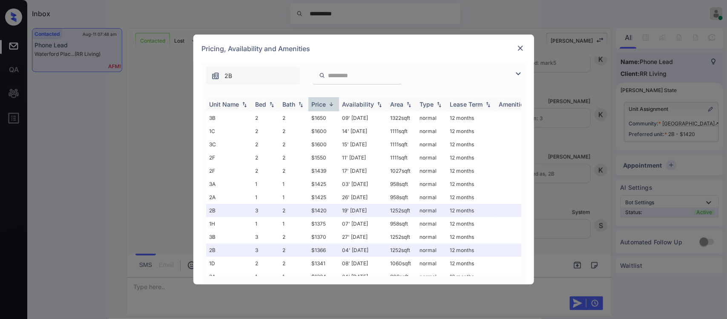
click at [331, 101] on img at bounding box center [331, 104] width 9 height 6
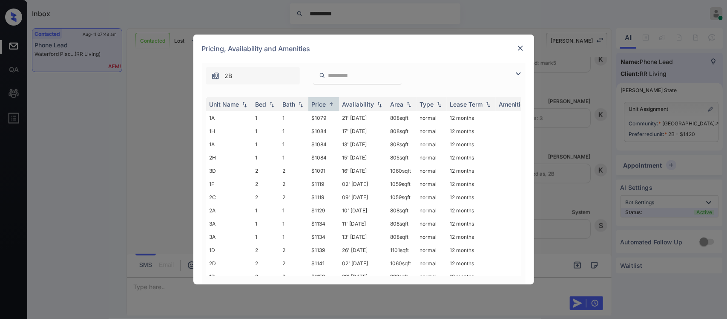
scroll to position [277, 0]
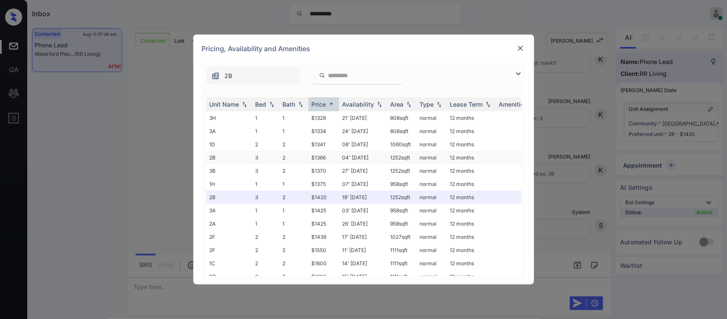
click at [312, 151] on td "$1366" at bounding box center [323, 157] width 31 height 13
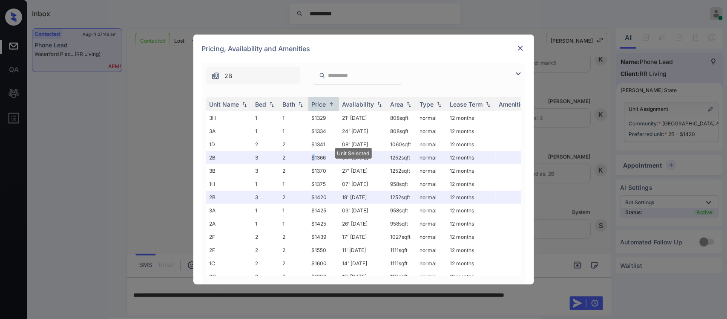
click at [520, 48] on img at bounding box center [520, 48] width 9 height 9
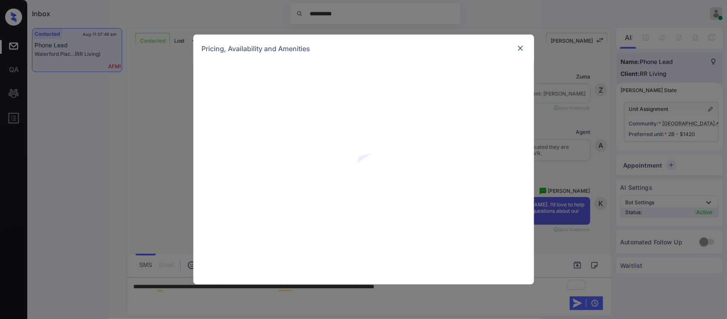
scroll to position [434, 0]
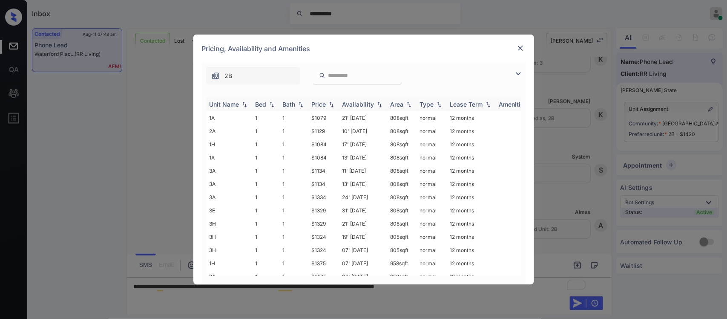
click at [329, 106] on img at bounding box center [331, 104] width 9 height 6
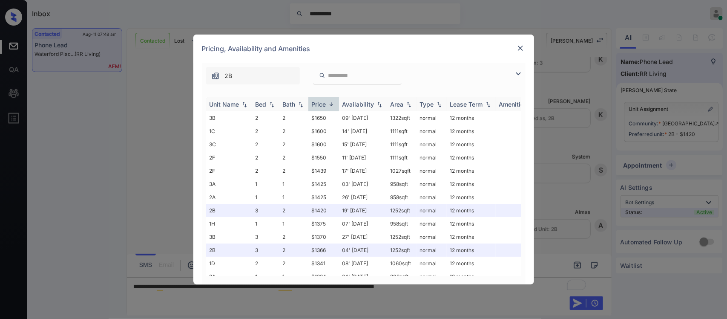
click at [329, 106] on img at bounding box center [331, 104] width 9 height 6
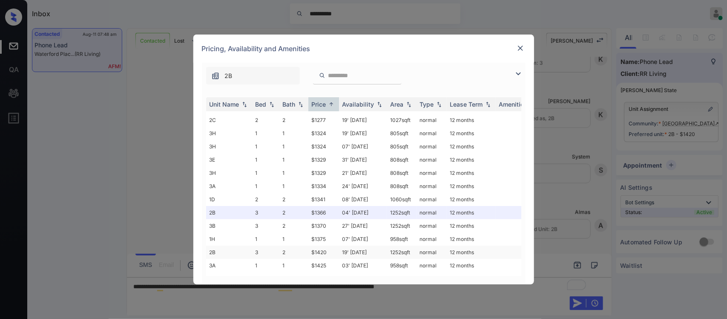
scroll to position [232, 0]
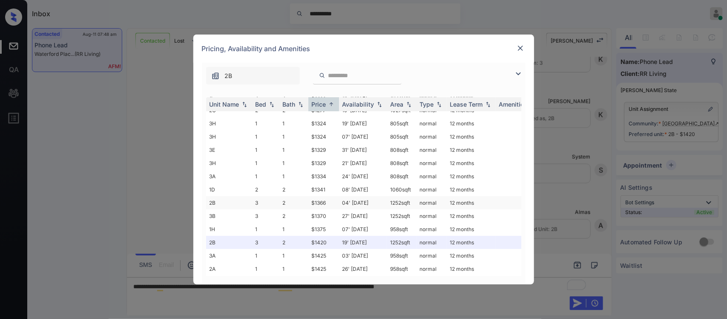
click at [358, 196] on td "04' Aug 25" at bounding box center [363, 202] width 48 height 13
click at [516, 47] on img at bounding box center [520, 48] width 9 height 9
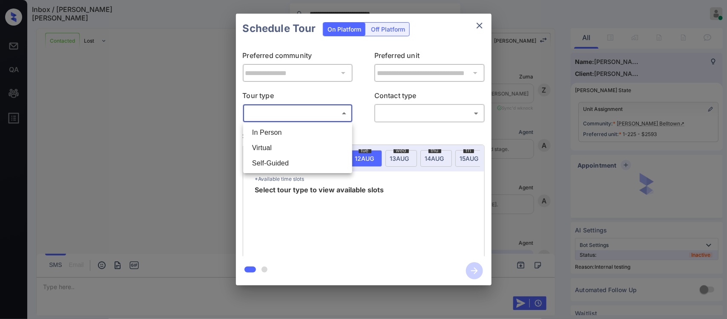
scroll to position [2356, 0]
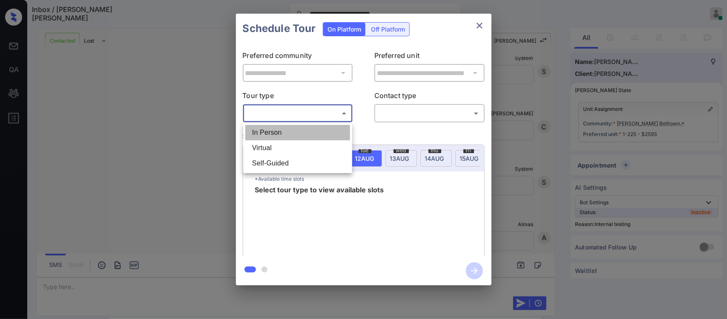
click at [311, 135] on li "In Person" at bounding box center [297, 132] width 105 height 15
type input "********"
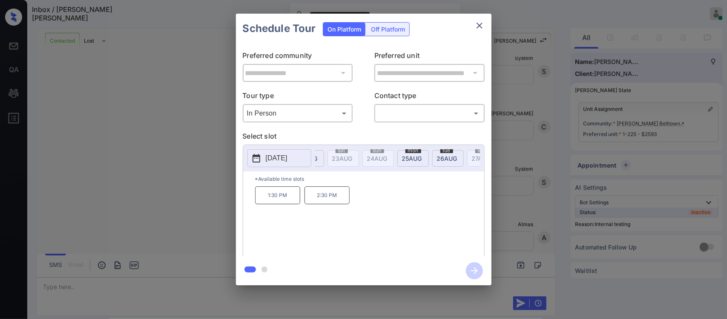
scroll to position [0, 272]
click at [386, 162] on div "wed 20 AUG" at bounding box center [374, 158] width 32 height 17
click at [66, 161] on span "21 AUG" at bounding box center [58, 158] width 18 height 7
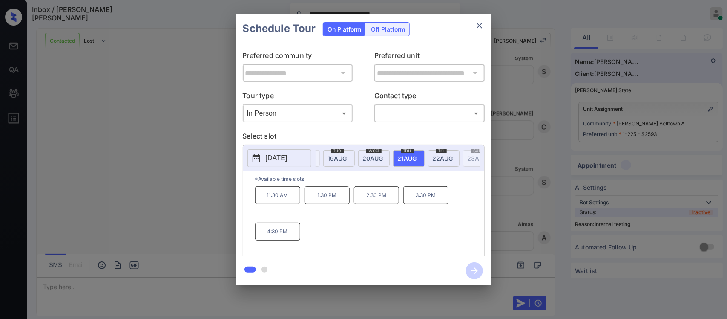
click at [449, 162] on div "fri 22 AUG" at bounding box center [444, 158] width 32 height 17
click at [395, 160] on div "thu 21 AUG" at bounding box center [409, 158] width 32 height 17
click at [368, 171] on div "2025-08-21 mon 11 AUG tue 12 AUG wed 13 AUG thu 14 AUG fri 15 AUG sat 16 AUG su…" at bounding box center [363, 158] width 241 height 26
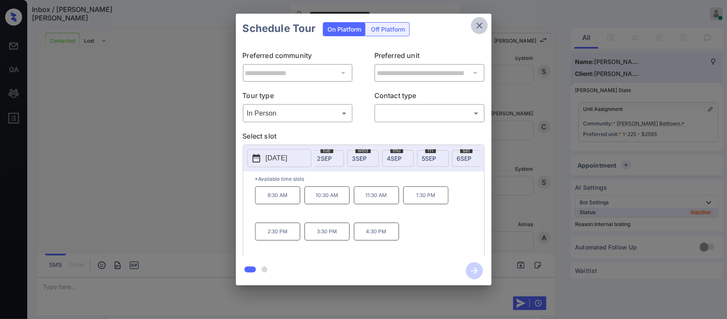
click at [477, 26] on icon "close" at bounding box center [480, 25] width 10 height 10
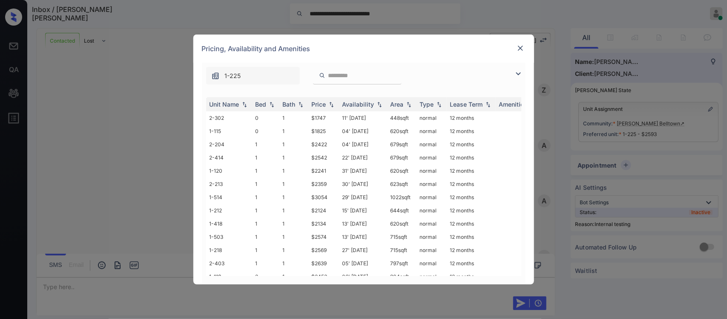
scroll to position [2356, 0]
click at [319, 103] on div "Price" at bounding box center [319, 104] width 14 height 7
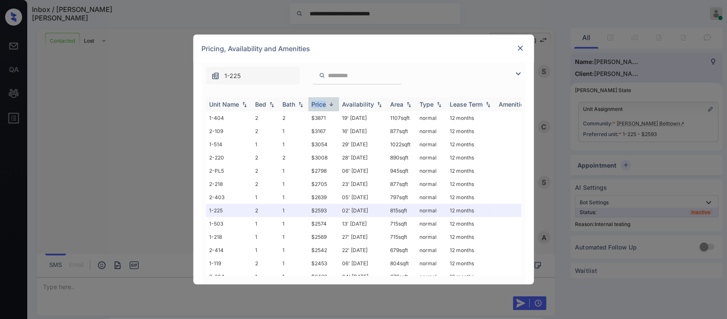
click at [319, 103] on div "Price" at bounding box center [319, 104] width 14 height 7
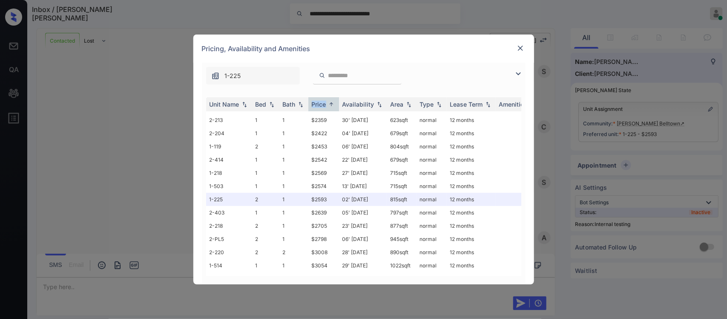
scroll to position [84, 0]
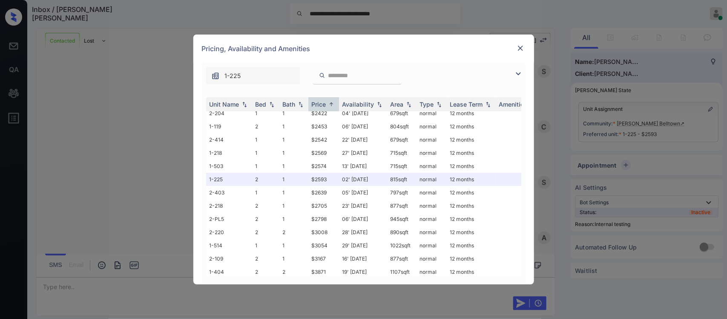
click at [515, 47] on div at bounding box center [520, 48] width 10 height 10
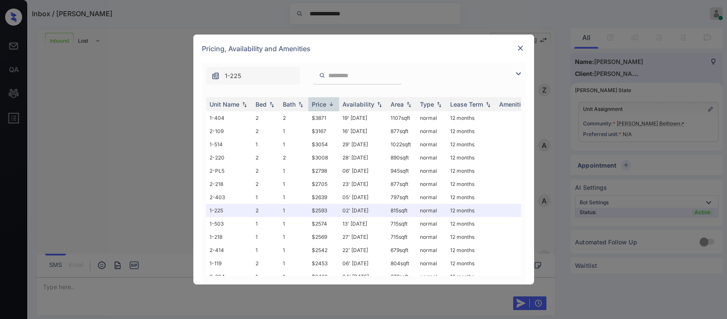
click at [324, 109] on th "Price" at bounding box center [323, 104] width 31 height 14
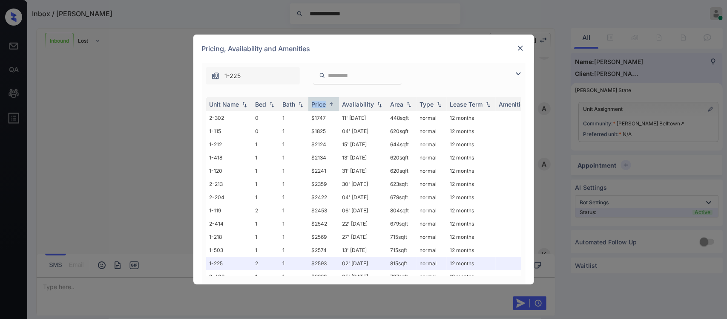
scroll to position [84, 0]
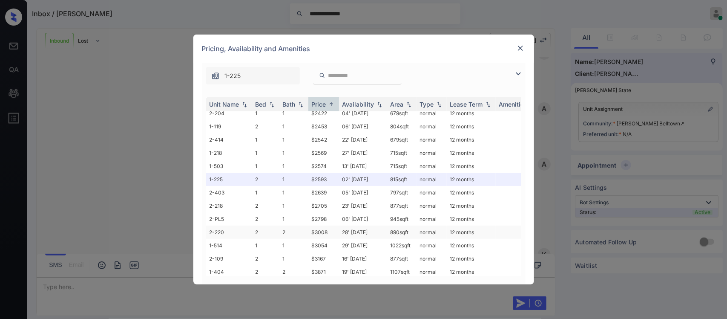
click at [367, 225] on td "28' [DATE]" at bounding box center [363, 231] width 48 height 13
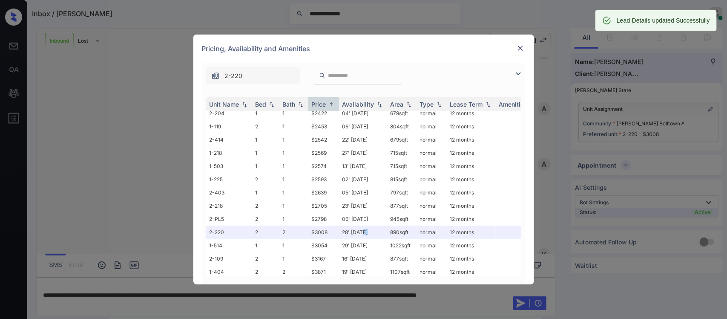
click at [518, 49] on img at bounding box center [520, 48] width 9 height 9
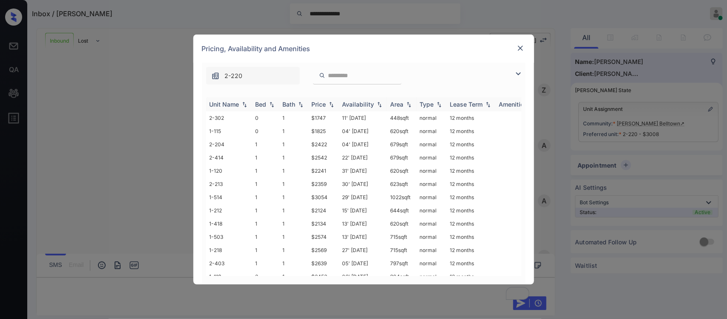
drag, startPoint x: 0, startPoint y: 0, endPoint x: 322, endPoint y: 104, distance: 338.7
click at [322, 104] on div "Price" at bounding box center [319, 104] width 14 height 7
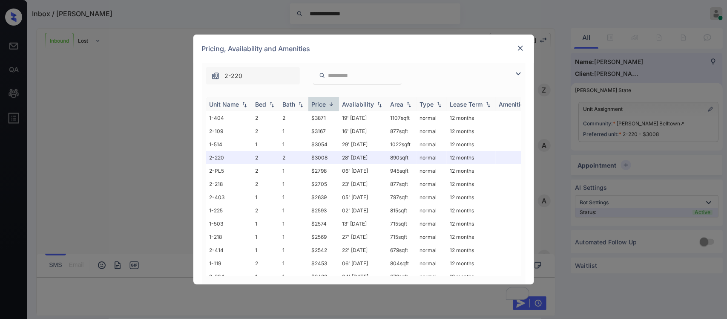
scroll to position [92, 0]
click at [322, 104] on div "Price" at bounding box center [319, 104] width 14 height 7
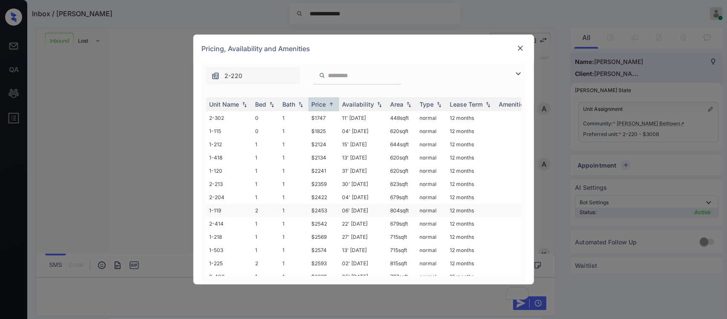
click at [371, 204] on td "06' [DATE]" at bounding box center [363, 210] width 48 height 13
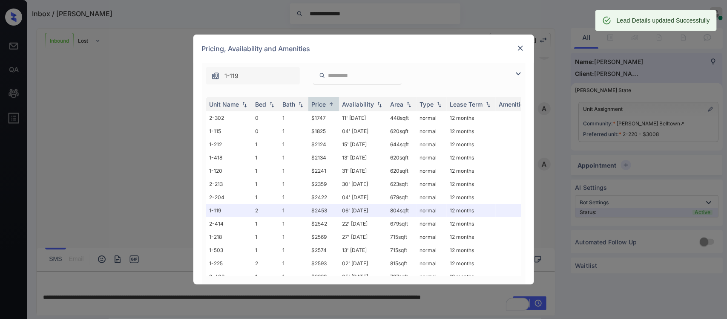
scroll to position [84, 0]
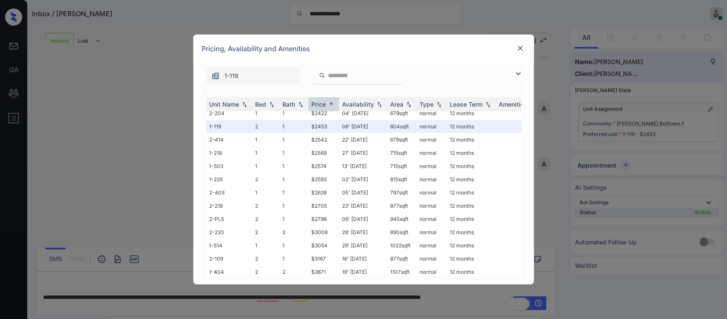
click at [518, 46] on img at bounding box center [520, 48] width 9 height 9
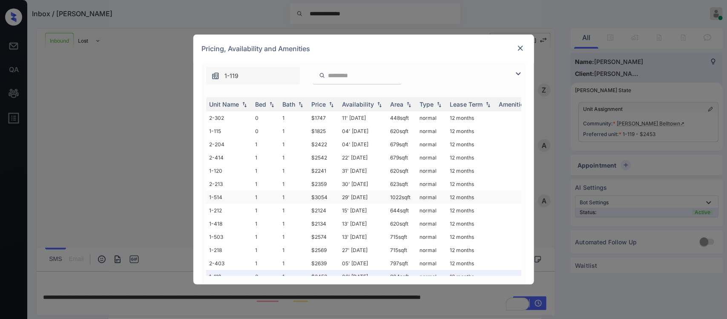
drag, startPoint x: 0, startPoint y: 0, endPoint x: 468, endPoint y: 197, distance: 507.5
click at [329, 106] on img at bounding box center [331, 104] width 9 height 6
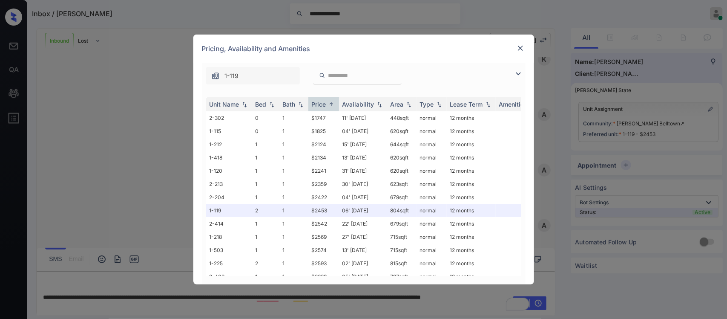
scroll to position [84, 0]
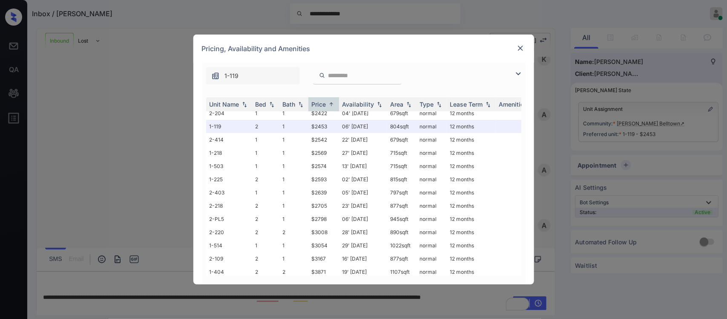
click at [521, 49] on img at bounding box center [520, 48] width 9 height 9
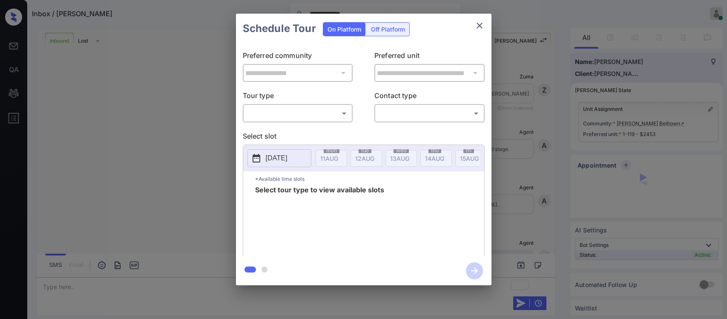
click at [295, 111] on body "**********" at bounding box center [363, 159] width 727 height 319
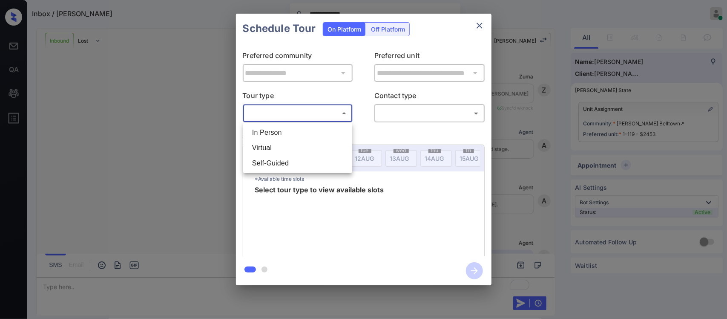
scroll to position [420, 0]
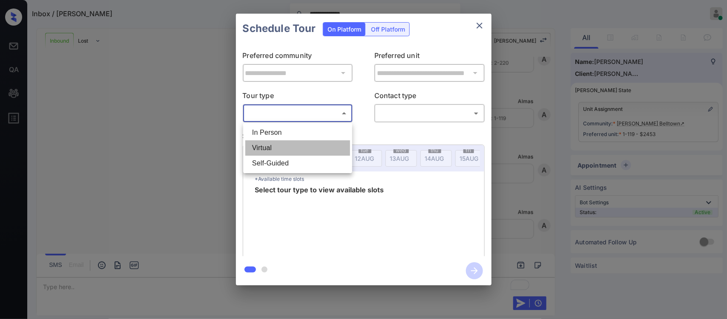
click at [290, 140] on li "Virtual" at bounding box center [297, 147] width 105 height 15
type input "*******"
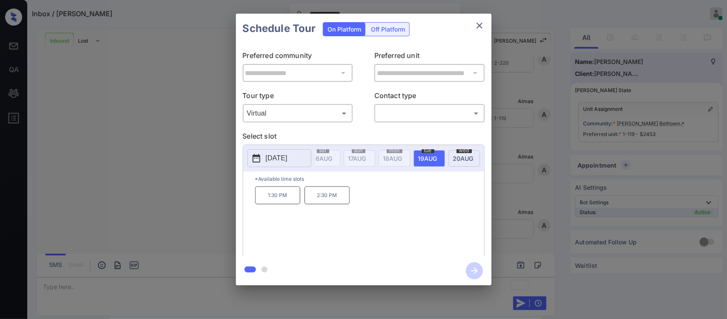
scroll to position [0, 680]
click at [350, 171] on div "2025-08-19 mon 11 AUG tue 12 AUG wed 13 AUG thu 14 AUG fri 15 AUG sat 16 AUG su…" at bounding box center [363, 158] width 241 height 26
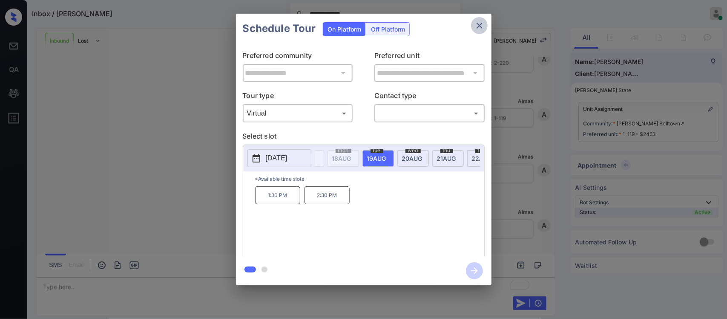
click at [476, 27] on icon "close" at bounding box center [480, 25] width 10 height 10
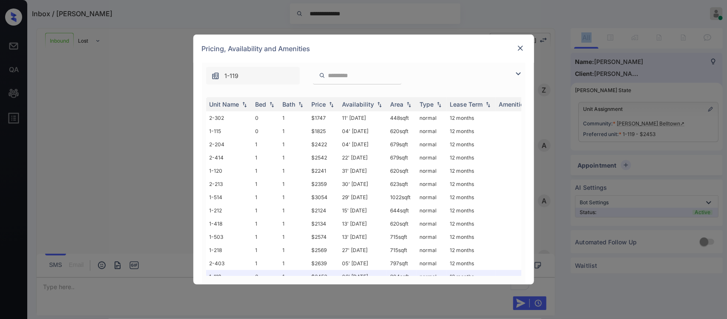
scroll to position [420, 0]
click at [324, 107] on div "Price" at bounding box center [319, 104] width 14 height 7
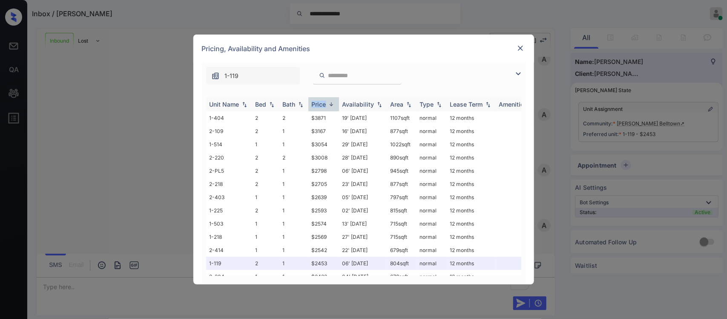
drag, startPoint x: 0, startPoint y: 0, endPoint x: 324, endPoint y: 107, distance: 341.0
click at [324, 107] on div "Price" at bounding box center [319, 104] width 14 height 7
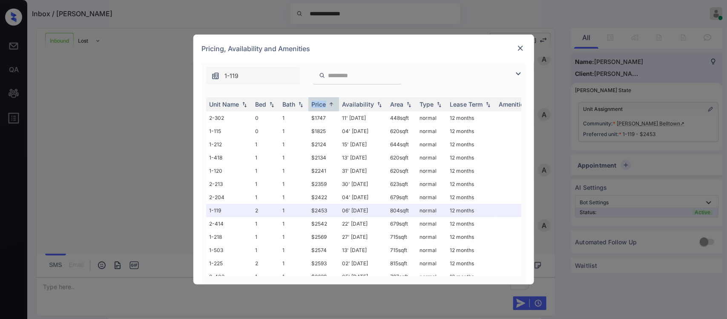
scroll to position [84, 0]
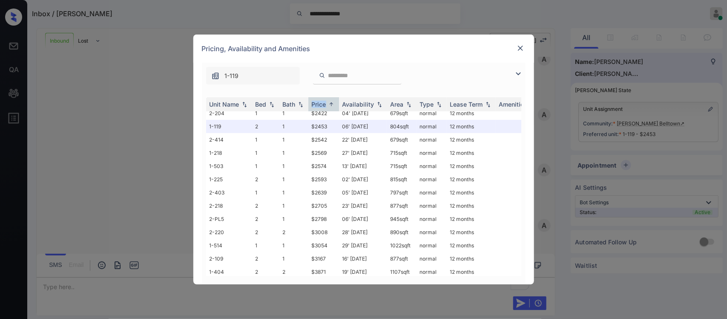
click at [517, 46] on img at bounding box center [520, 48] width 9 height 9
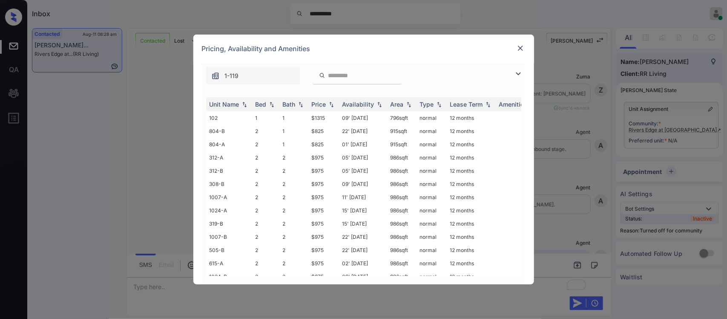
scroll to position [354, 0]
click at [324, 101] on div "Price" at bounding box center [319, 104] width 14 height 7
click at [521, 48] on img at bounding box center [520, 48] width 9 height 9
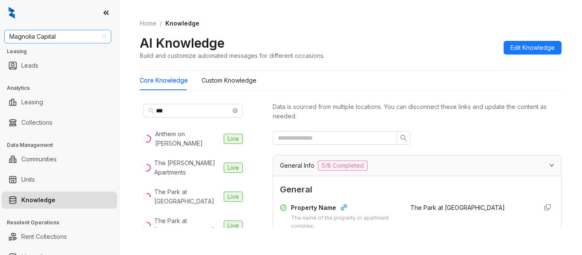
scroll to position [107, 0]
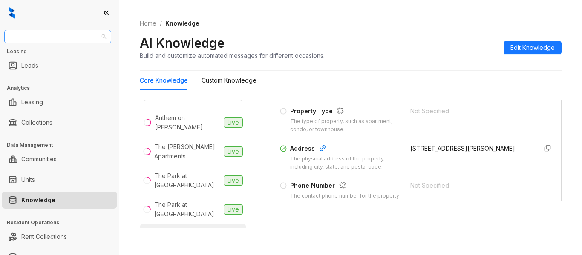
click at [47, 38] on span "Magnolia Capital" at bounding box center [57, 36] width 97 height 13
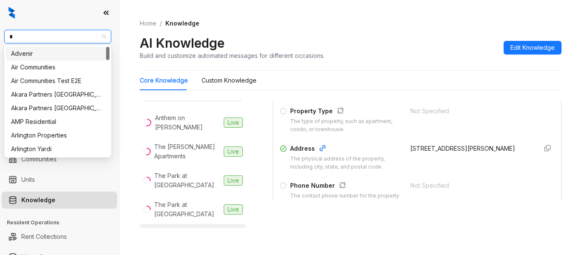
type input "**"
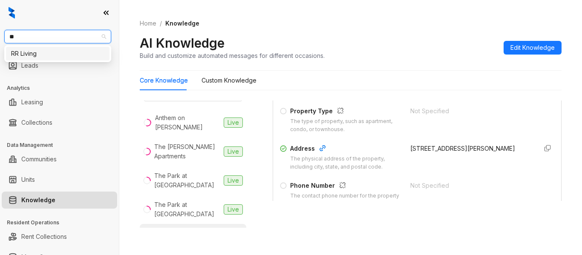
click at [47, 50] on div "RR Living" at bounding box center [57, 53] width 93 height 9
